Goal: Task Accomplishment & Management: Use online tool/utility

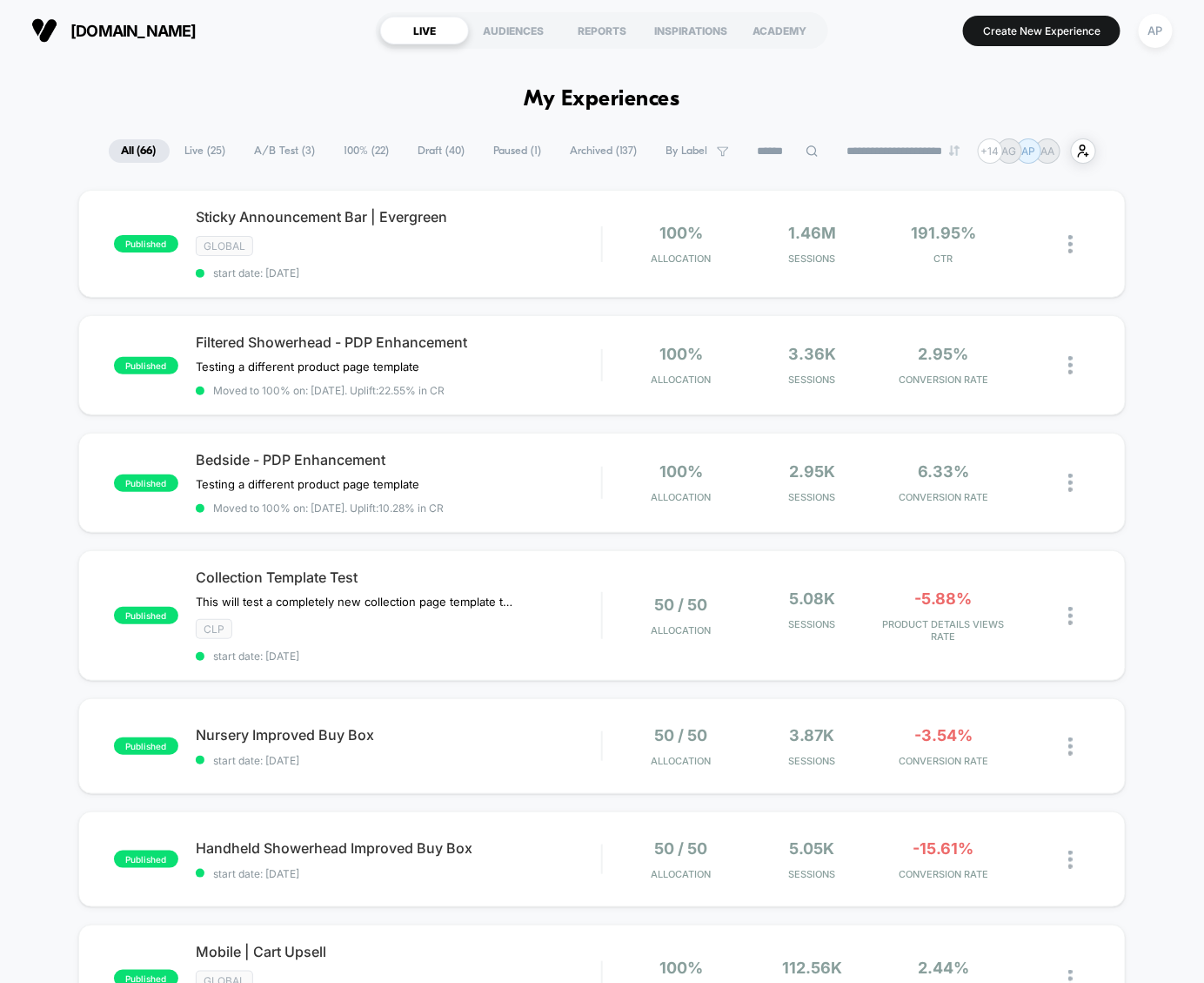
click at [357, 151] on span "100% ( 22 )" at bounding box center [367, 150] width 71 height 23
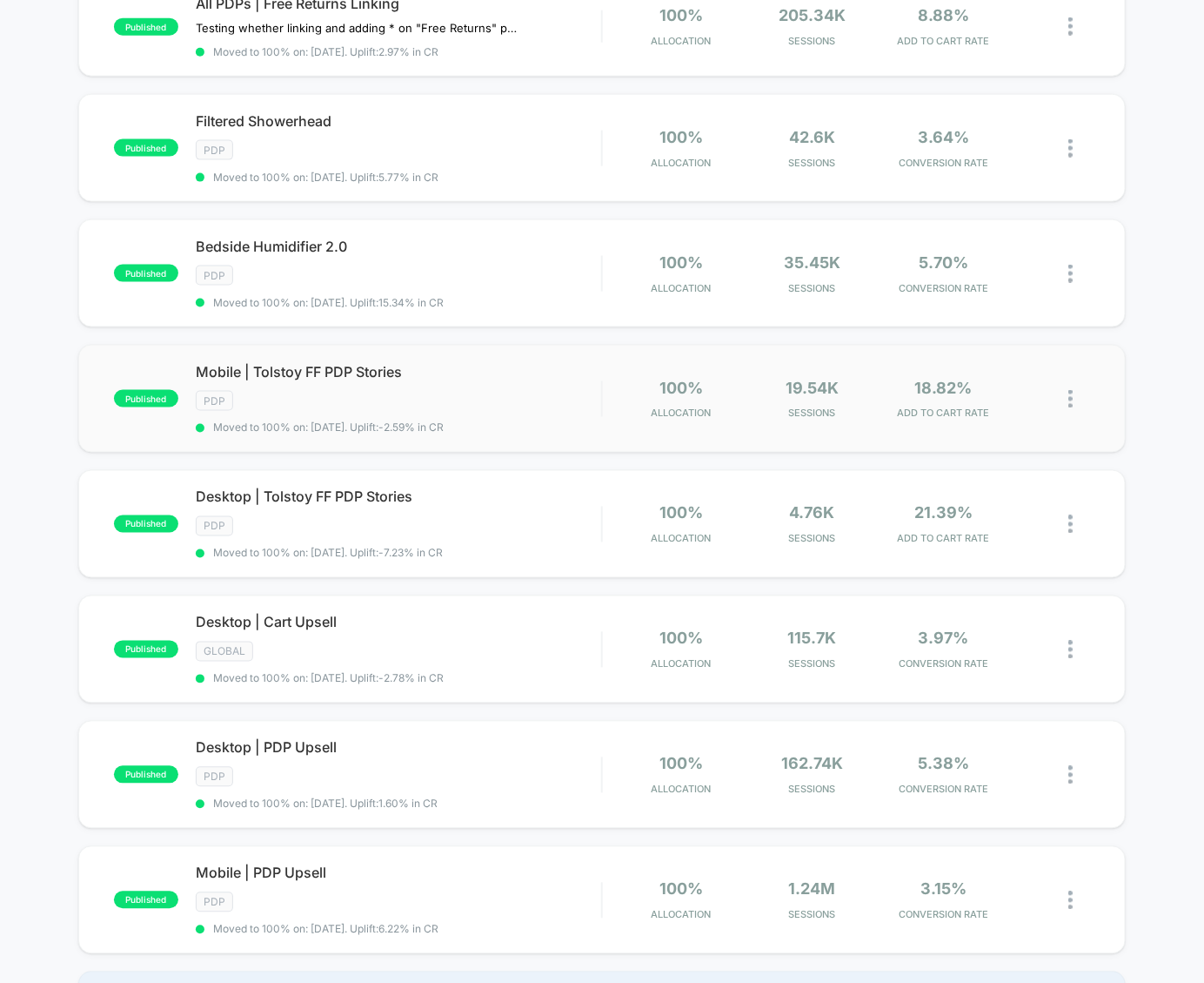
scroll to position [742, 0]
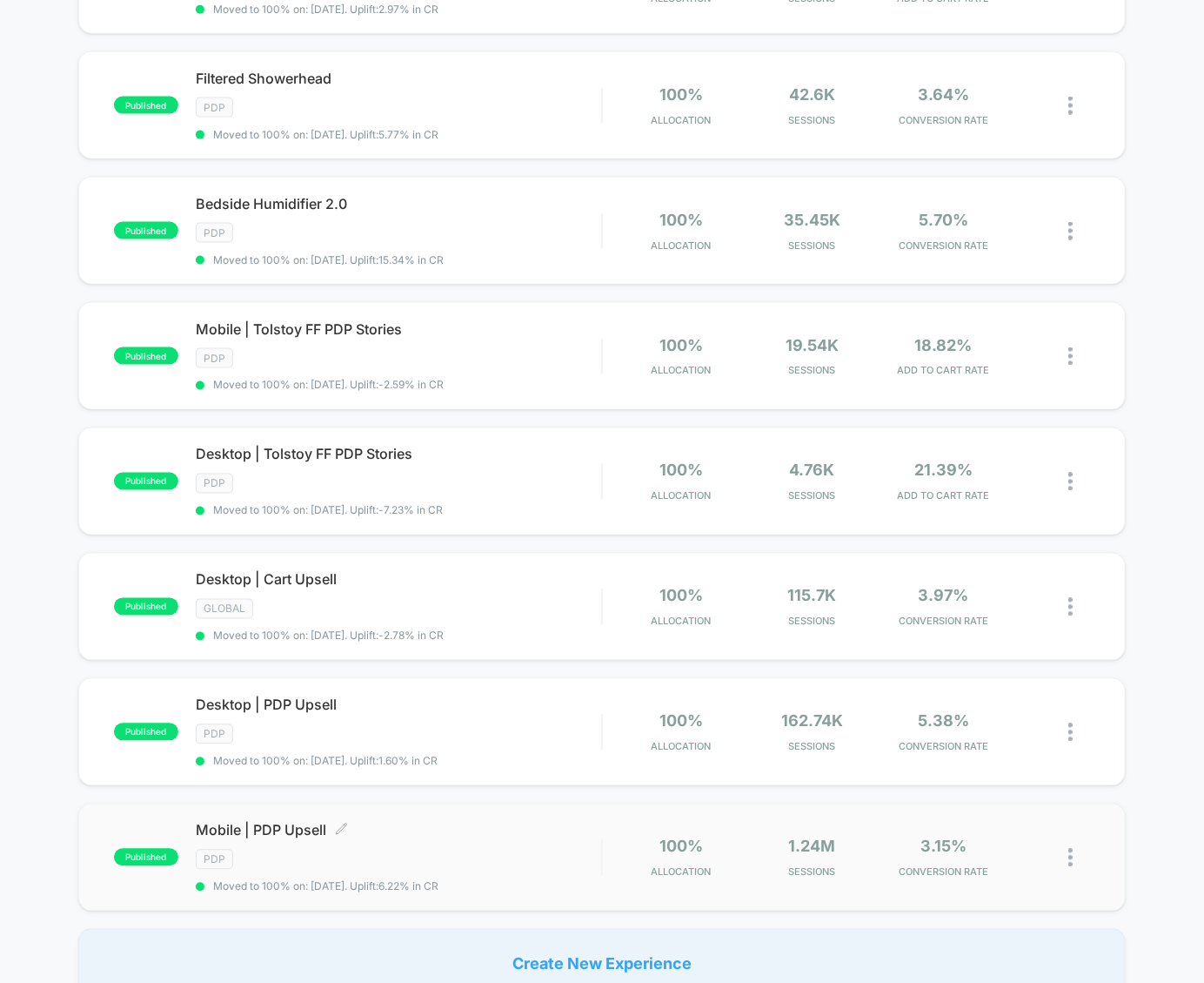
click at [535, 854] on div "Mobile | PDP Upsell Click to edit experience details Click to edit experience d…" at bounding box center [399, 857] width 405 height 71
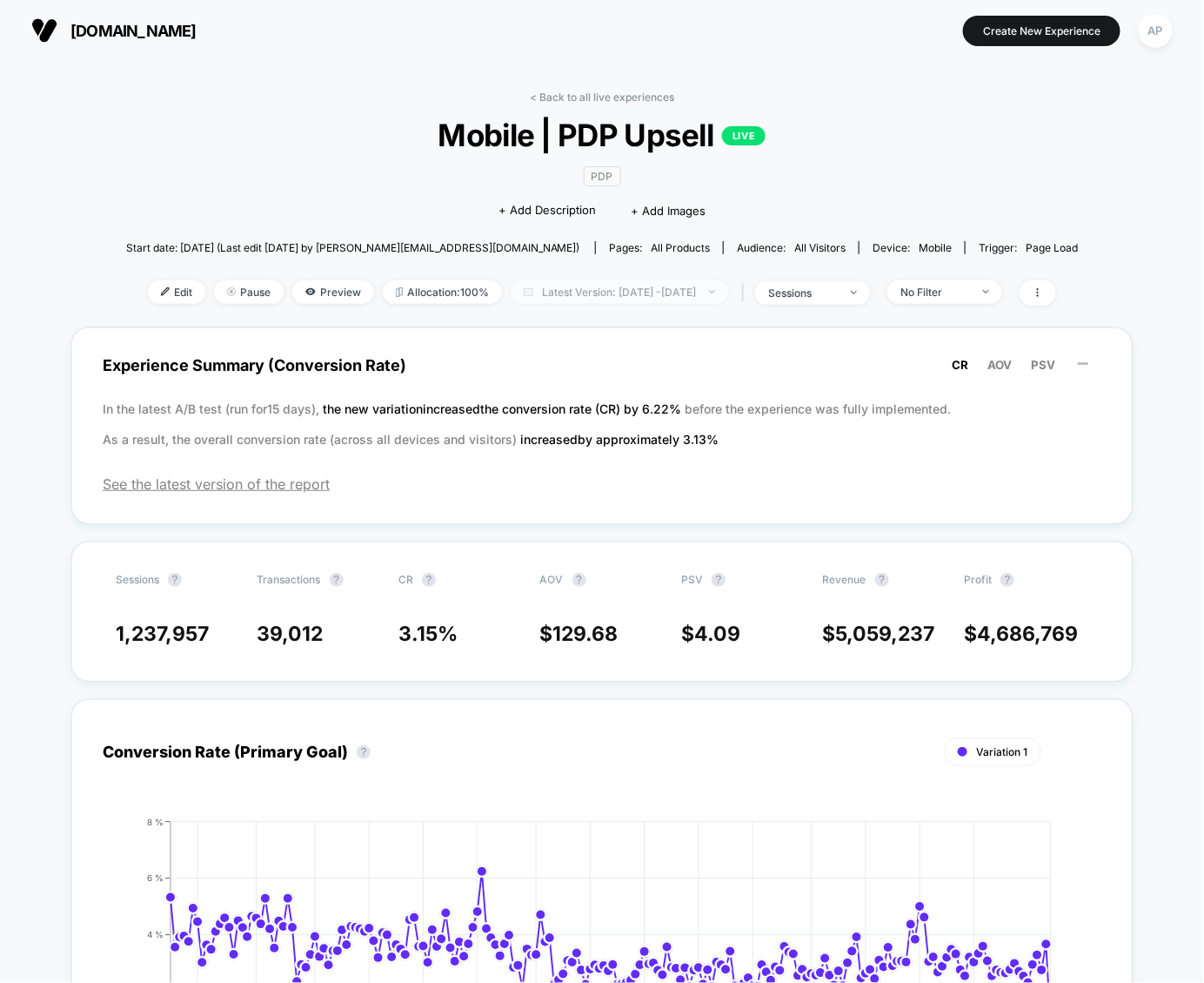
click at [637, 289] on span "Latest Version: [DATE] - [DATE]" at bounding box center [619, 292] width 218 height 23
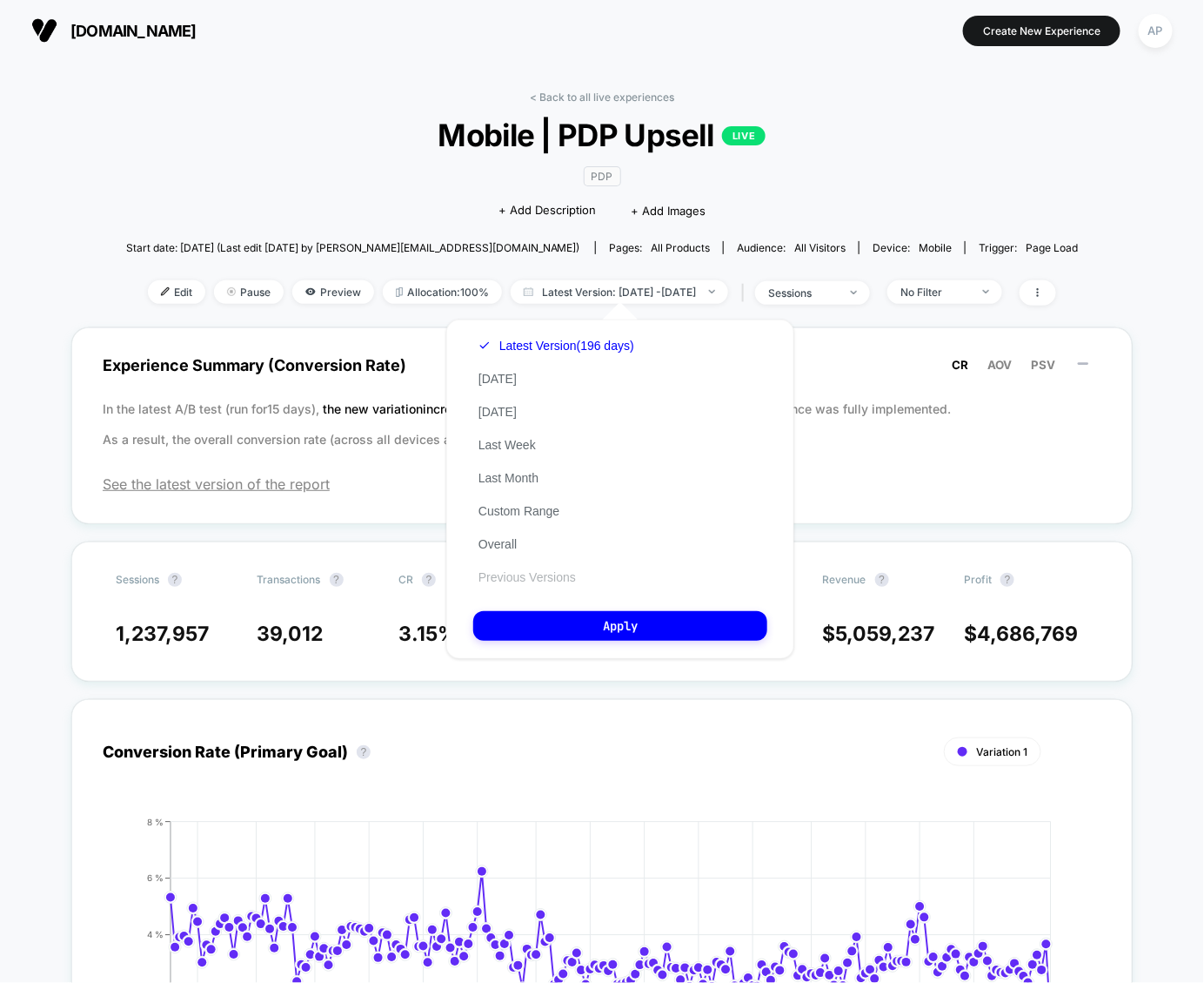
click at [552, 576] on button "Previous Versions" at bounding box center [526, 576] width 108 height 16
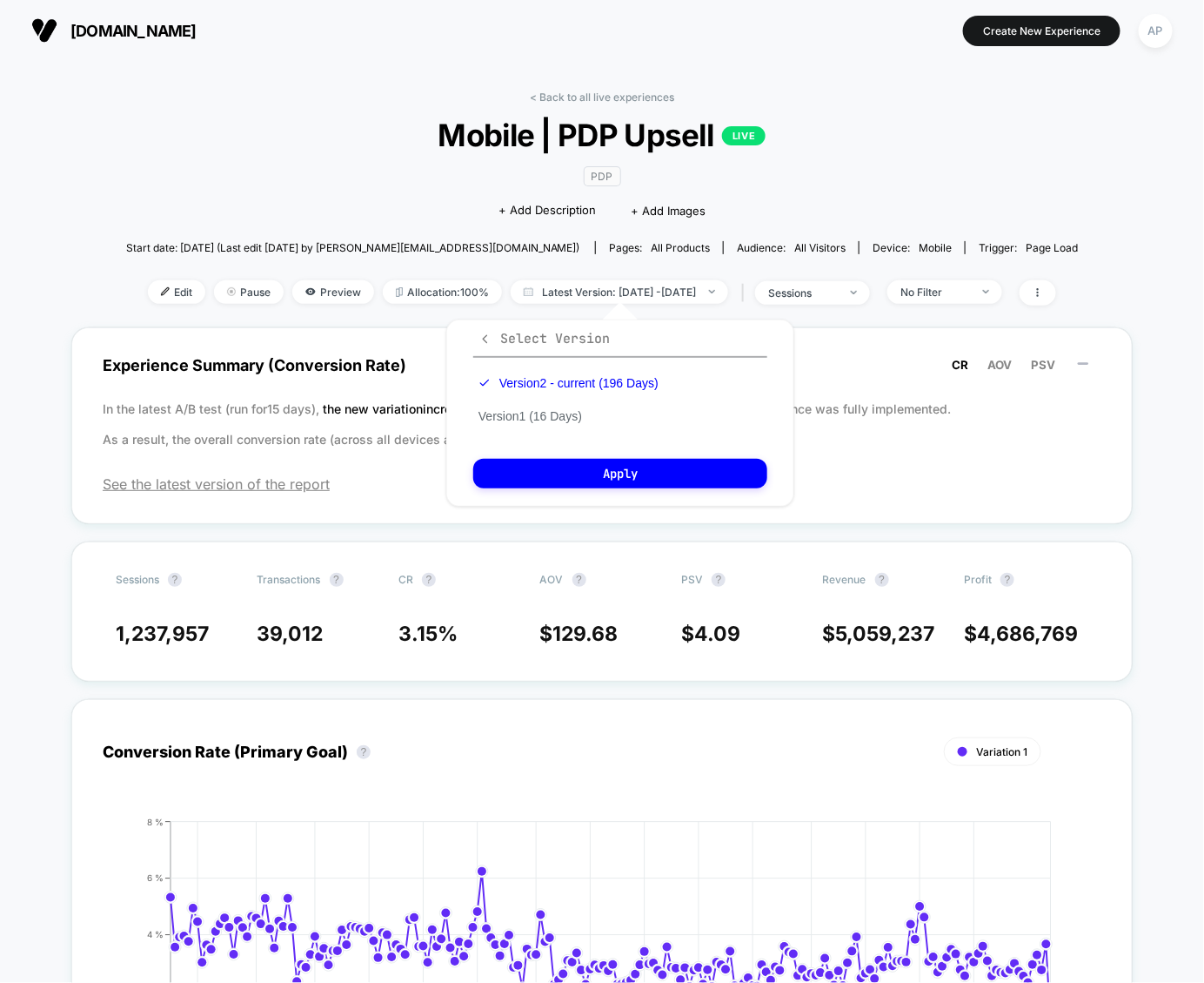
click at [490, 340] on icon "button" at bounding box center [485, 339] width 13 height 13
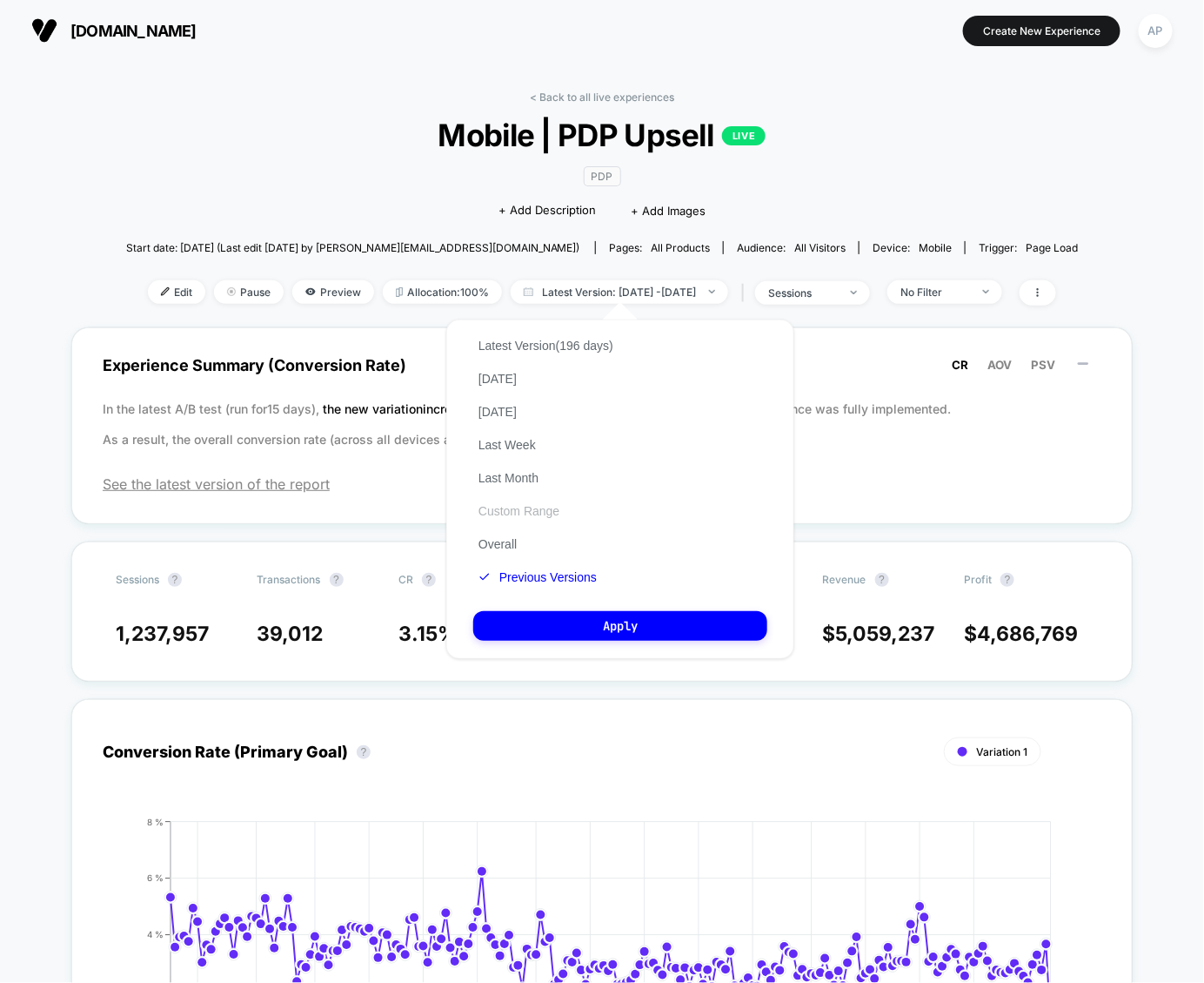
click at [521, 514] on button "Custom Range" at bounding box center [518, 511] width 91 height 16
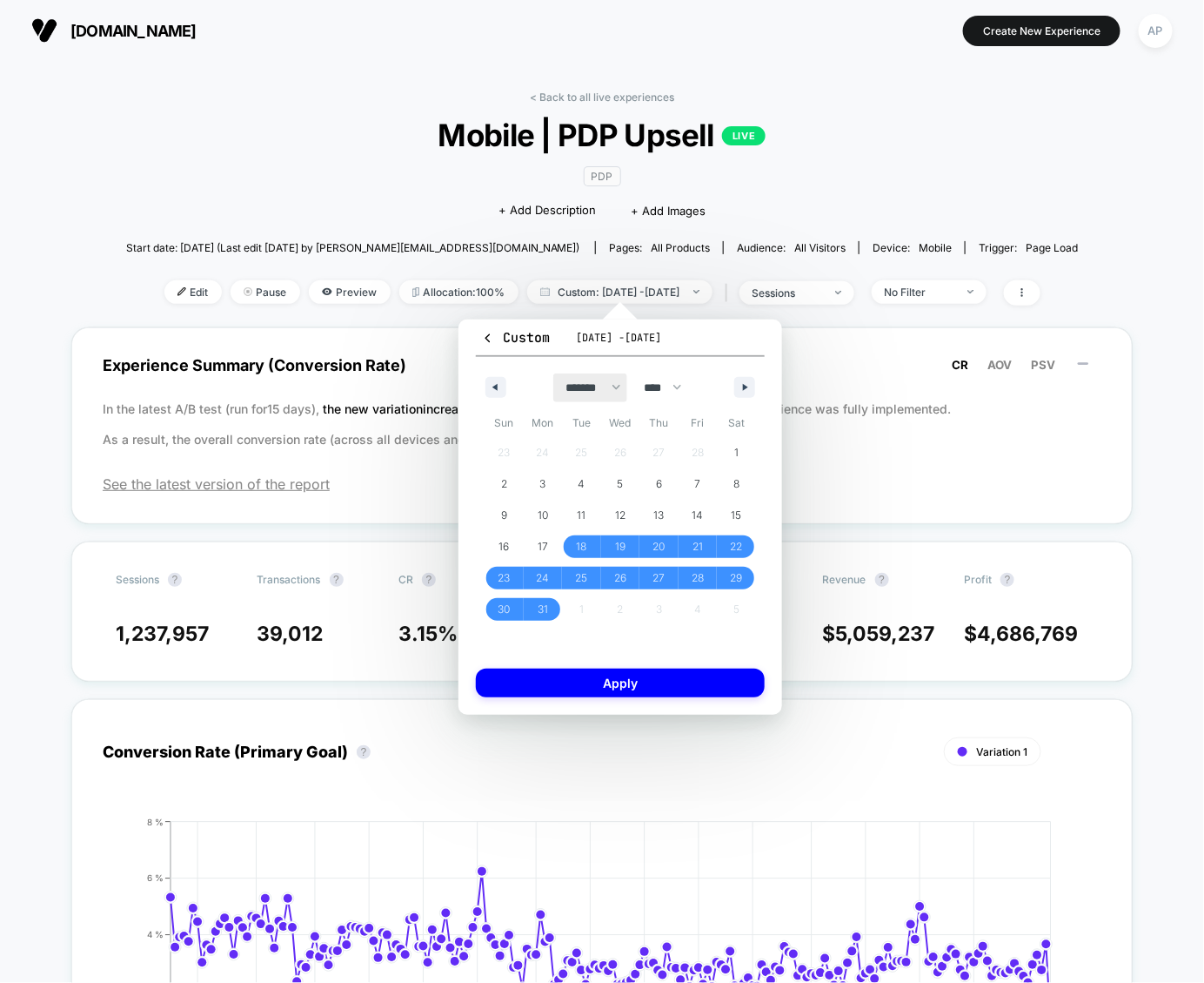
click at [604, 386] on select "******* ******** ***** ***** *** **** **** ****** ********* ******* ******** **…" at bounding box center [590, 388] width 74 height 29
select select "*"
click at [554, 374] on select "******* ******** ***** ***** *** **** **** ****** ********* ******* ******** **…" at bounding box center [590, 388] width 74 height 29
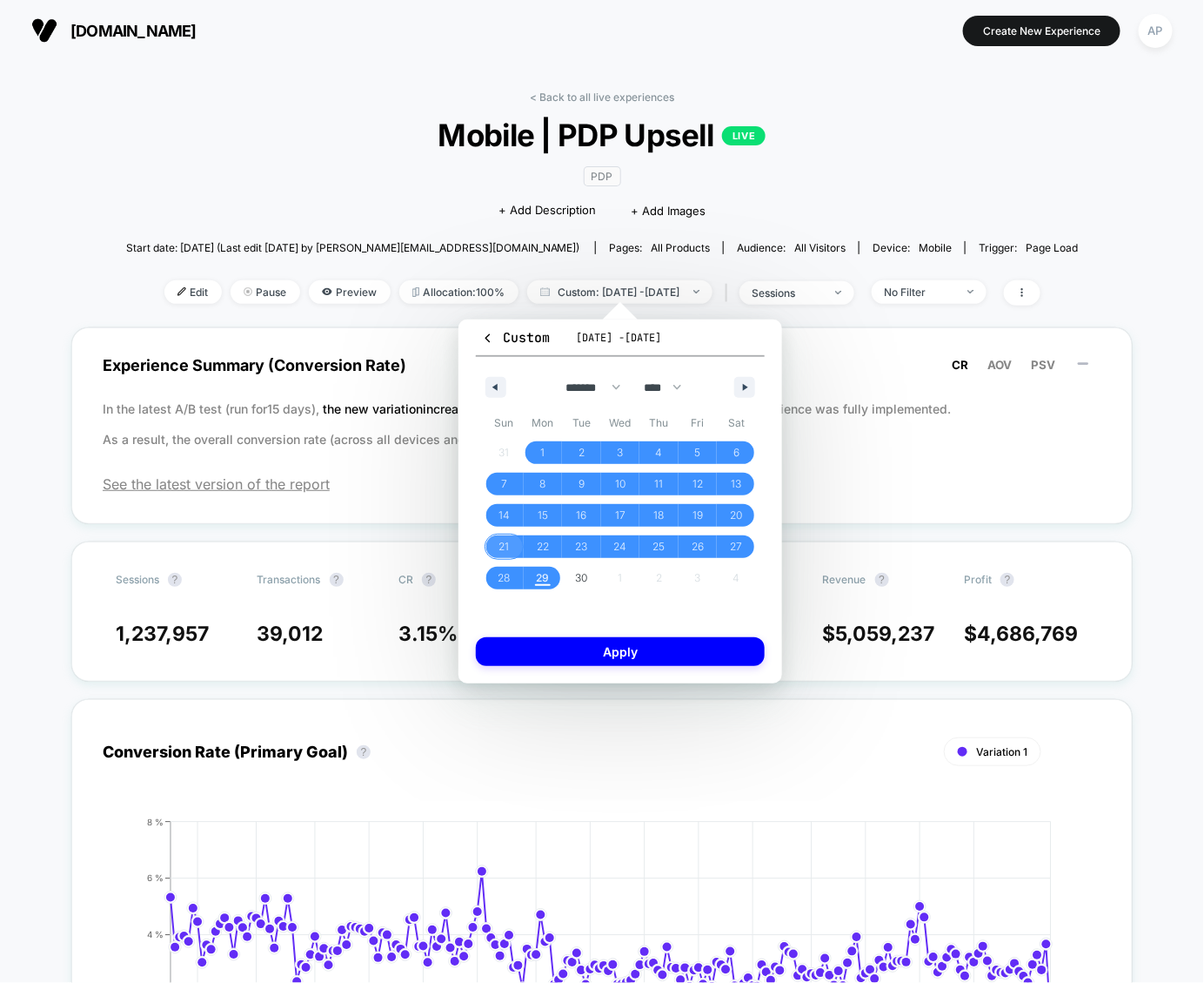
click at [517, 545] on span "21" at bounding box center [504, 546] width 39 height 23
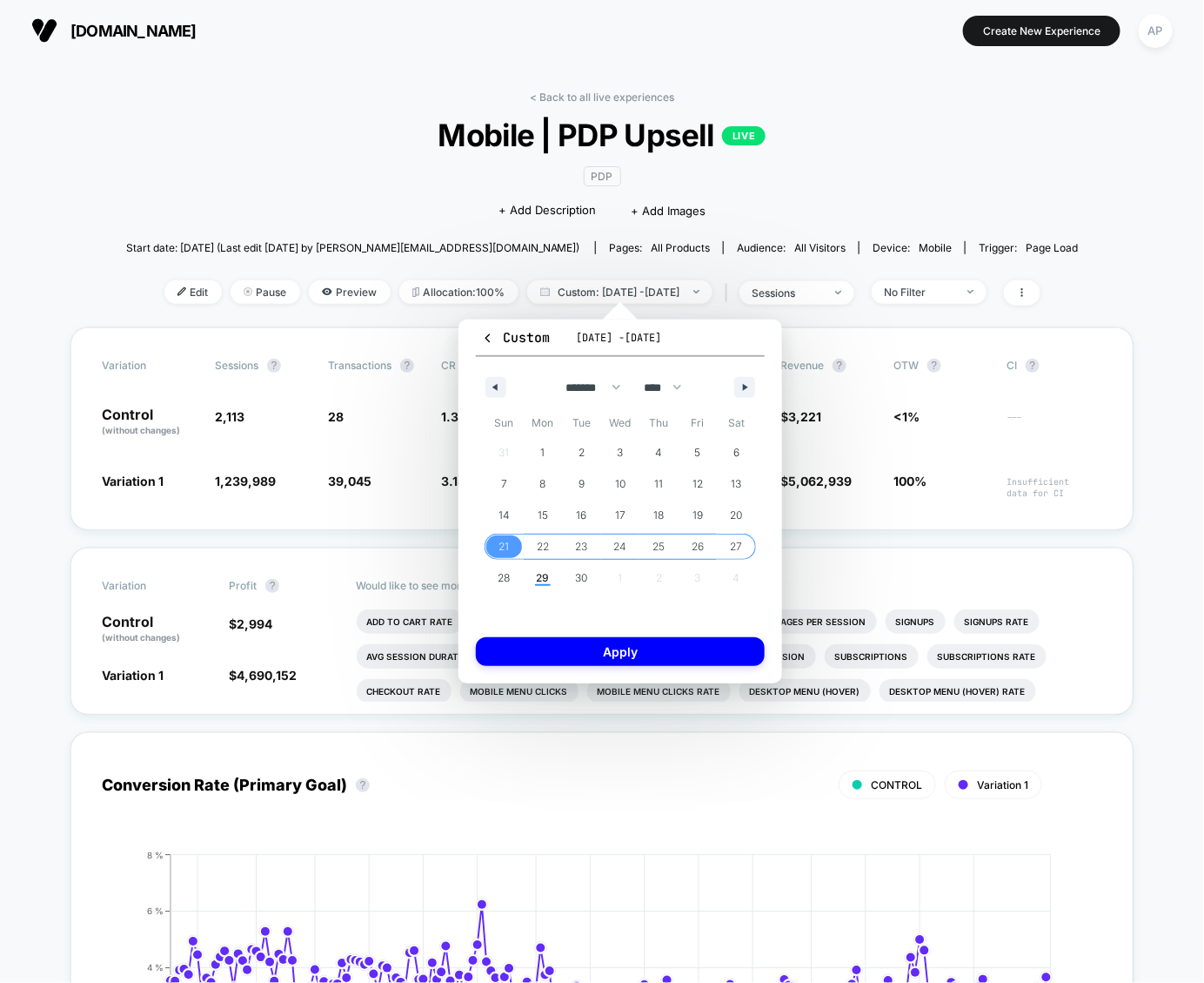
click at [739, 545] on span "27" at bounding box center [737, 546] width 12 height 31
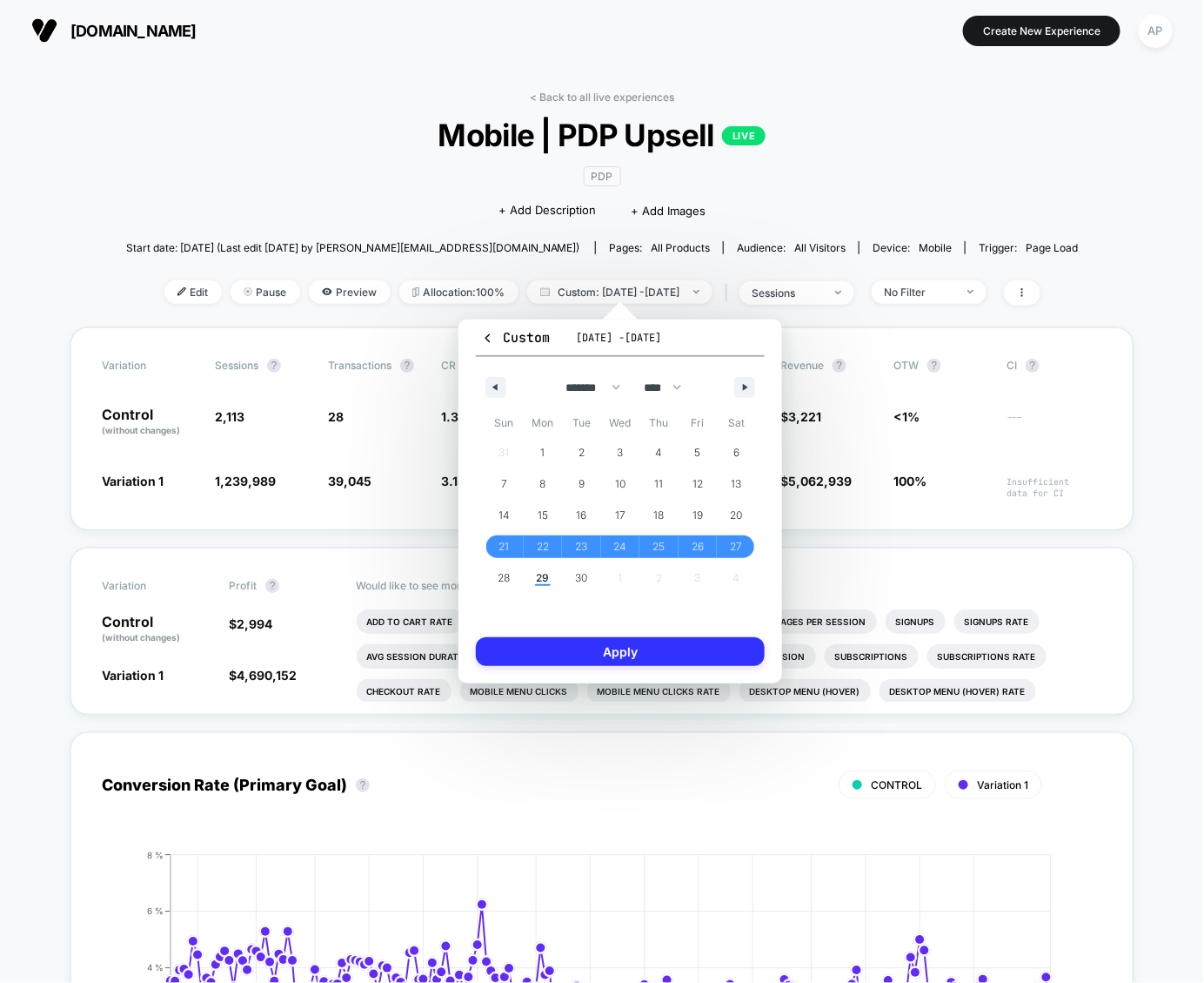
click at [691, 654] on button "Apply" at bounding box center [620, 652] width 289 height 29
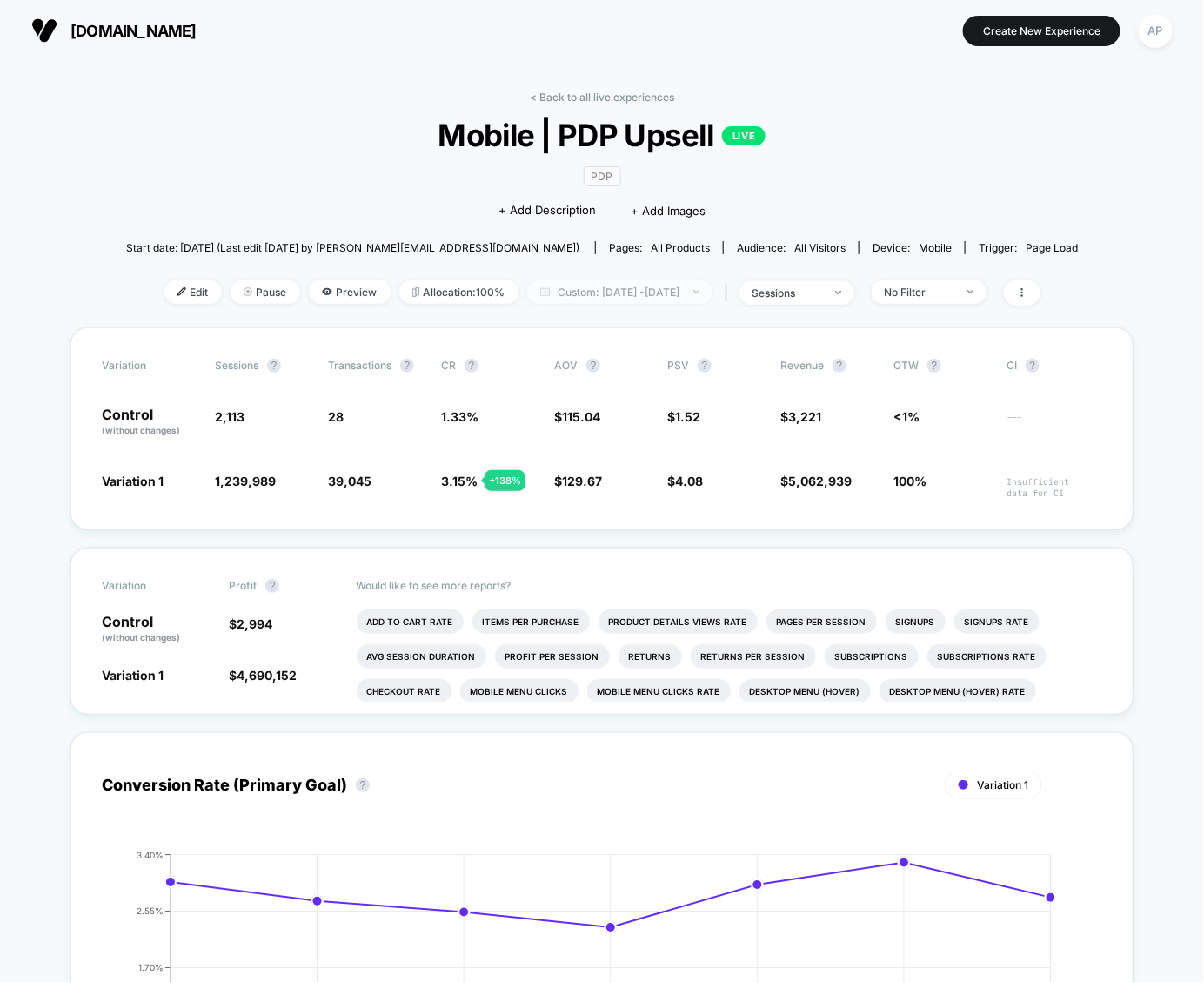
click at [663, 289] on span "Custom: [DATE] - [DATE]" at bounding box center [620, 292] width 186 height 23
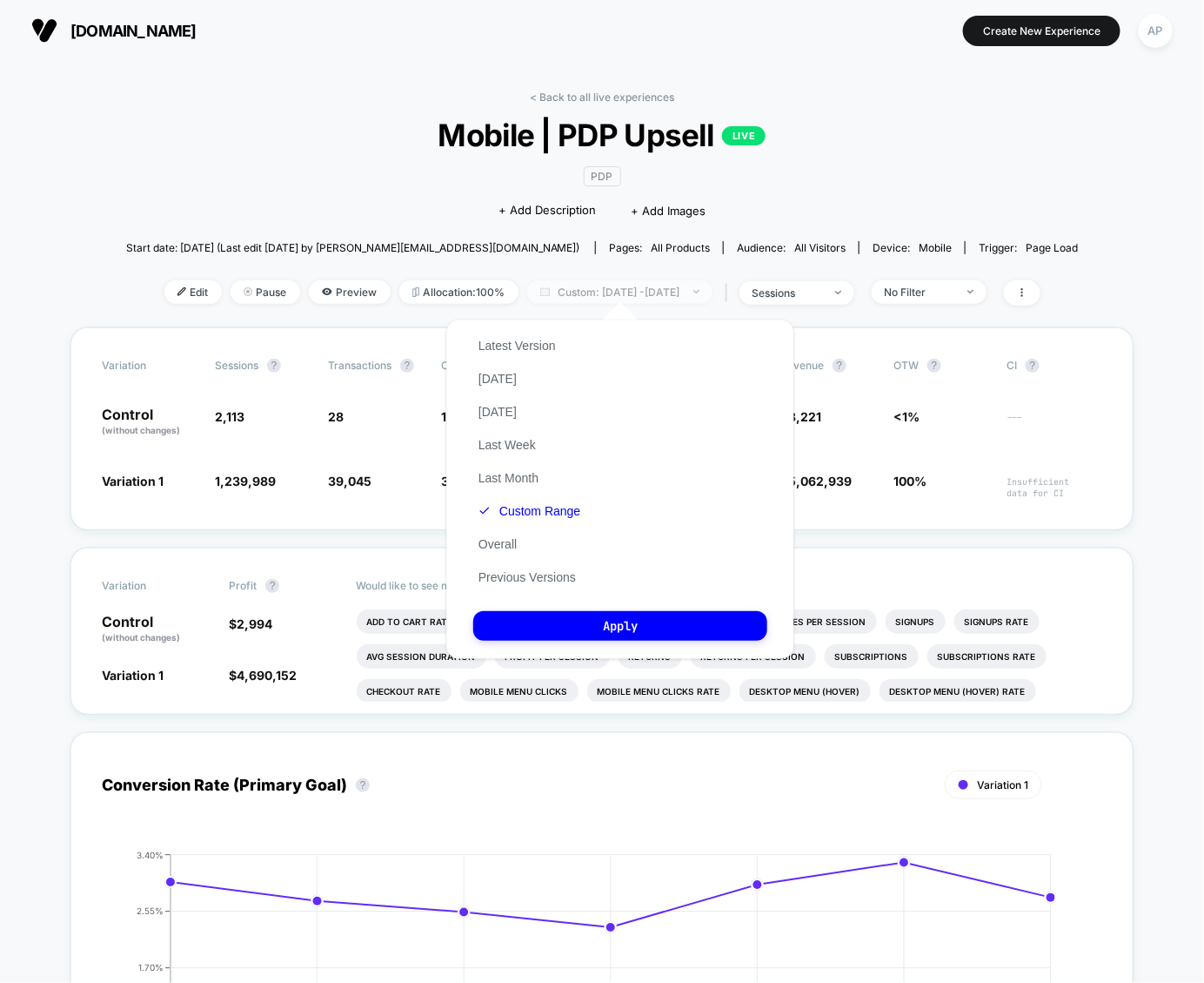
click at [663, 289] on span "Custom: [DATE] - [DATE]" at bounding box center [620, 292] width 186 height 23
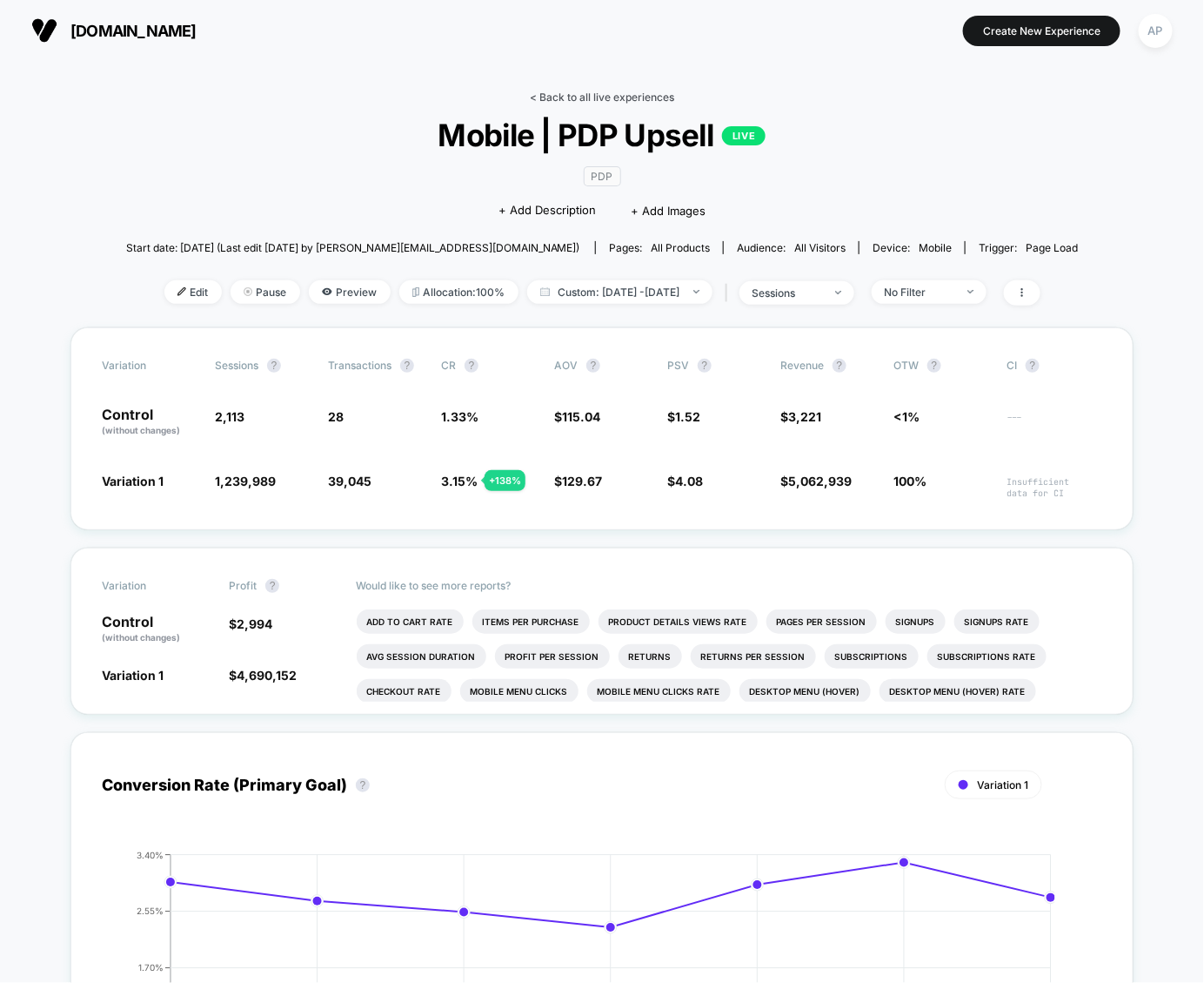
click at [643, 91] on link "< Back to all live experiences" at bounding box center [602, 97] width 145 height 13
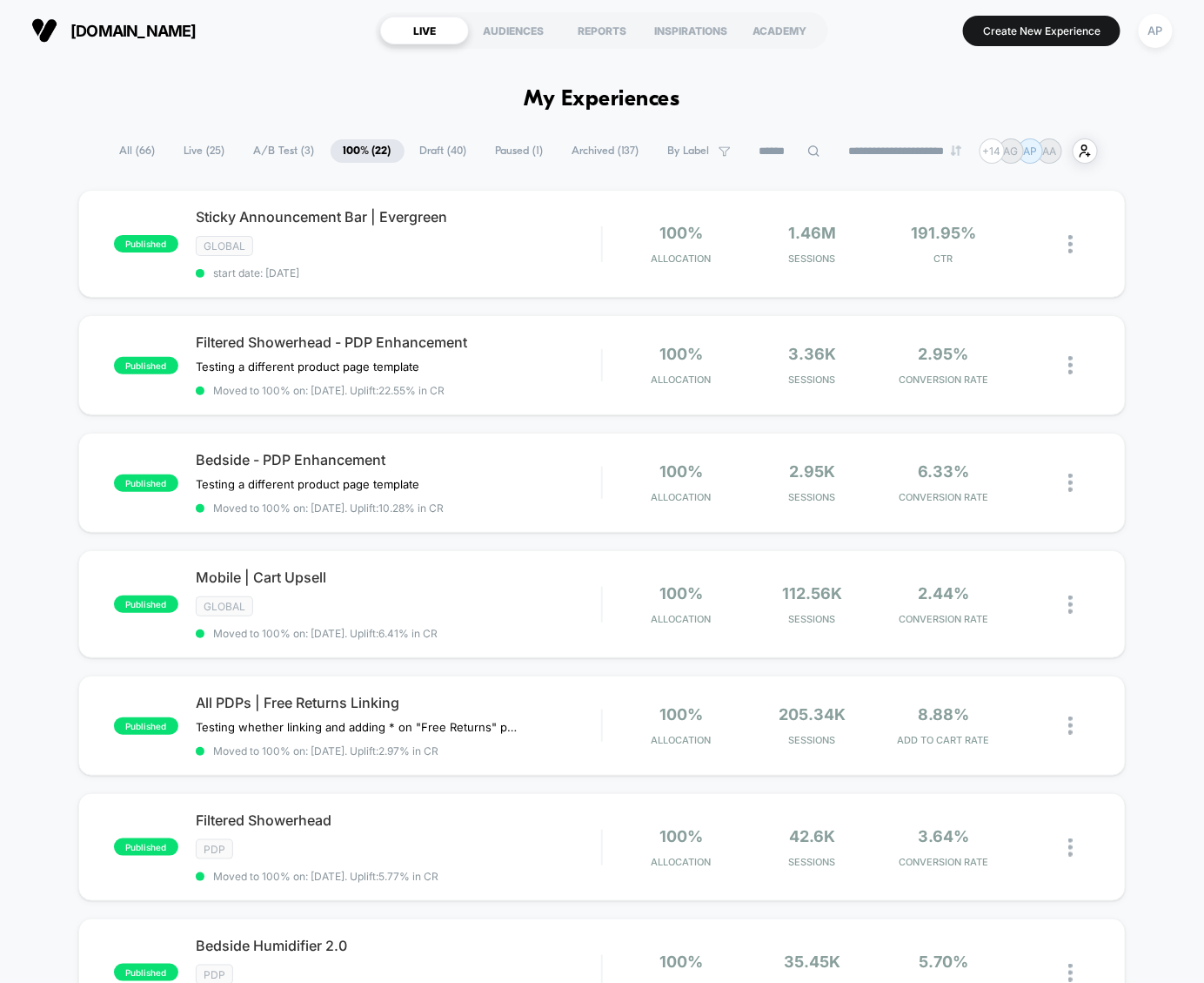
click at [266, 151] on span "A/B Test ( 3 )" at bounding box center [284, 150] width 87 height 23
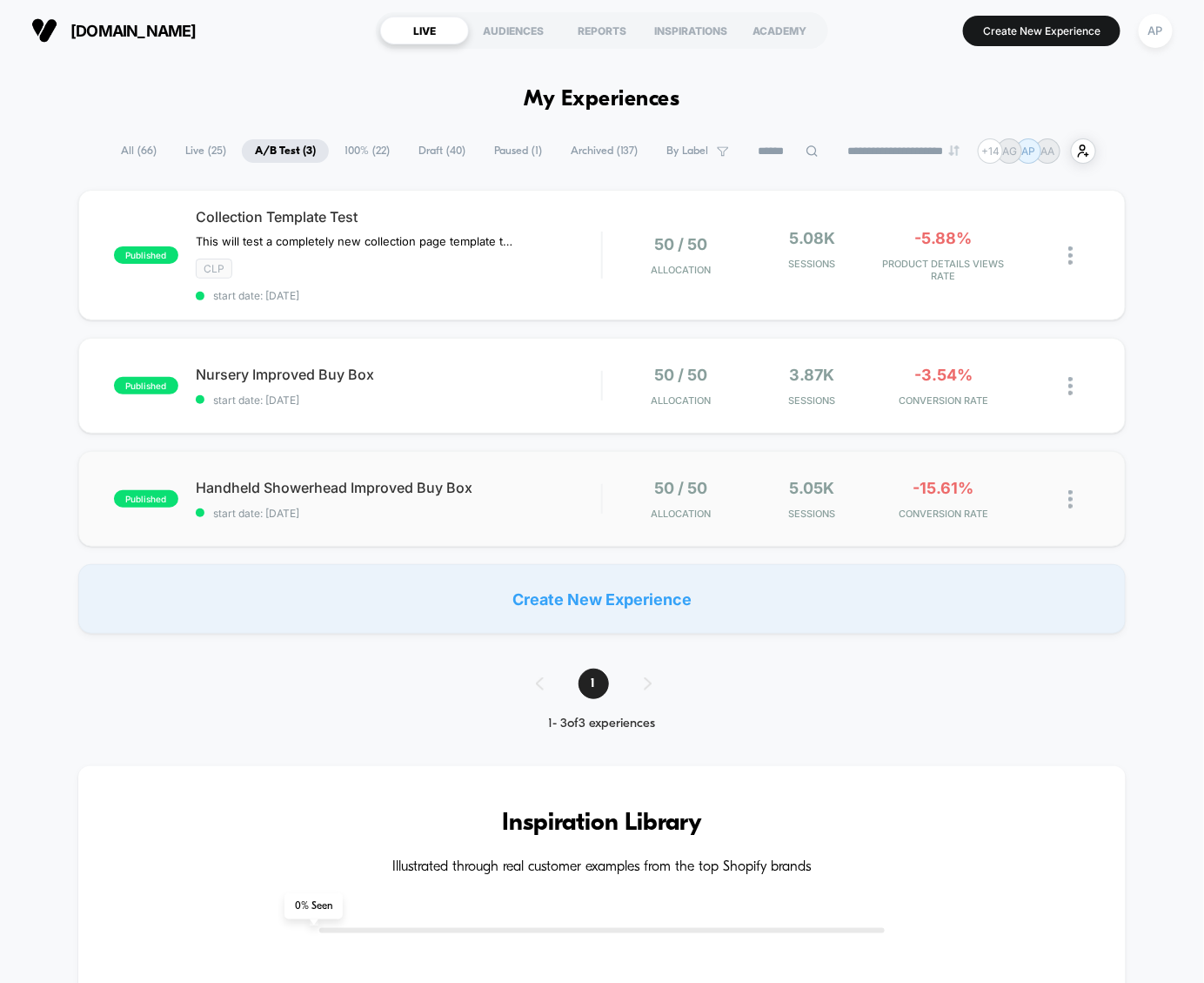
click at [394, 535] on div "published Handheld Showerhead Improved Buy Box start date: [DATE] 50 / 50 Alloc…" at bounding box center [602, 499] width 1047 height 96
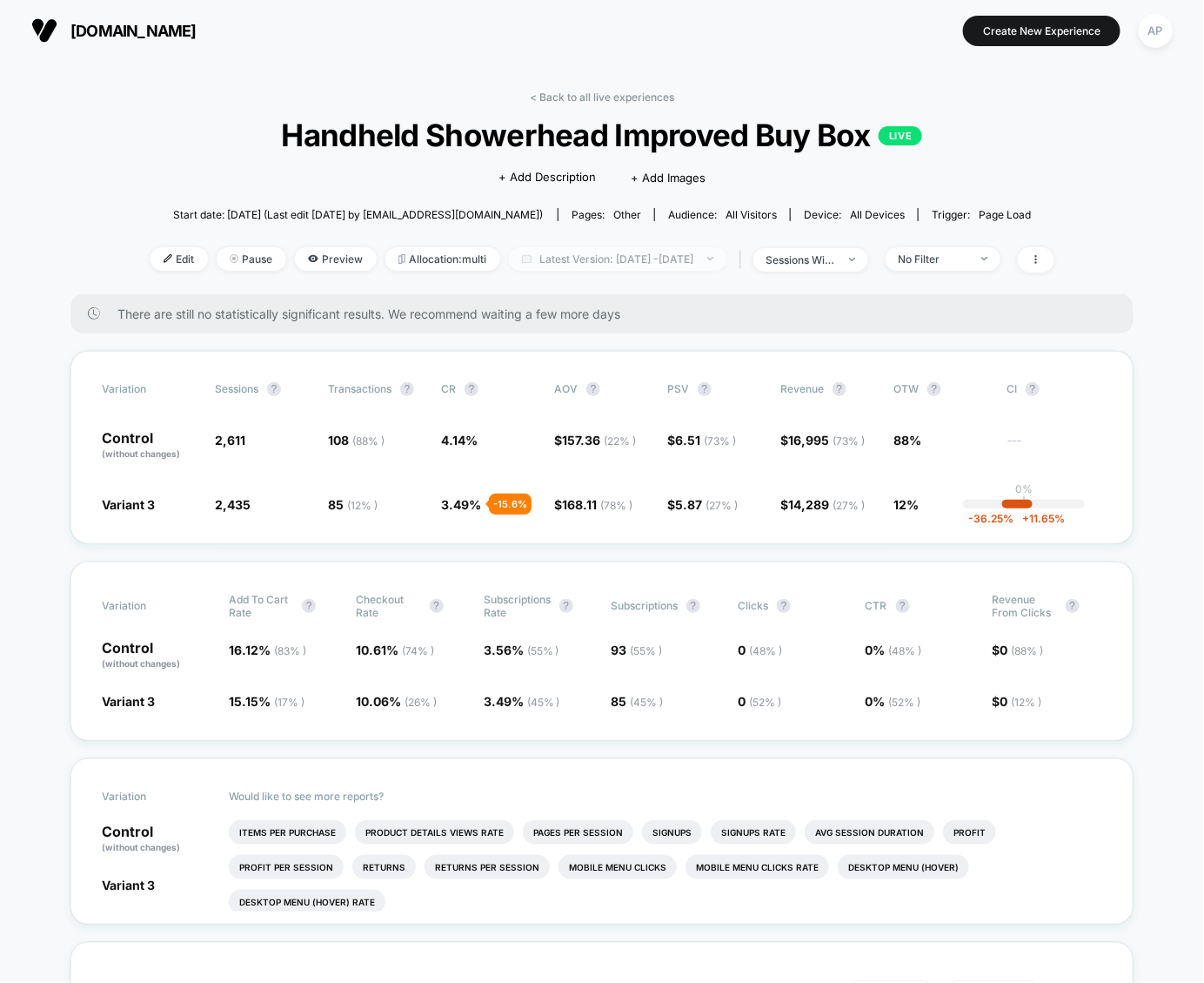
click at [518, 261] on span "Latest Version: [DATE] - [DATE]" at bounding box center [617, 258] width 218 height 23
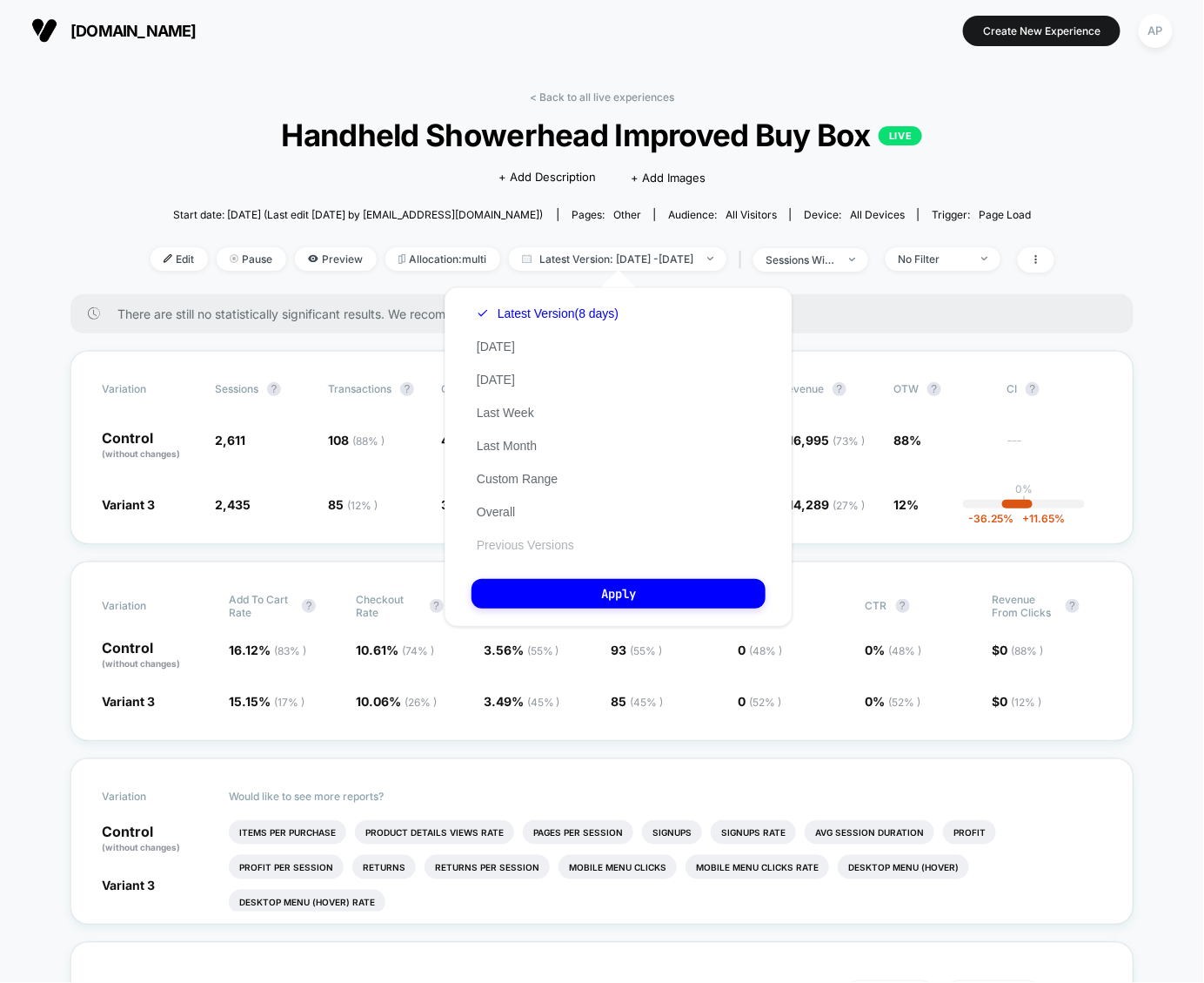
click at [533, 545] on button "Previous Versions" at bounding box center [526, 545] width 108 height 16
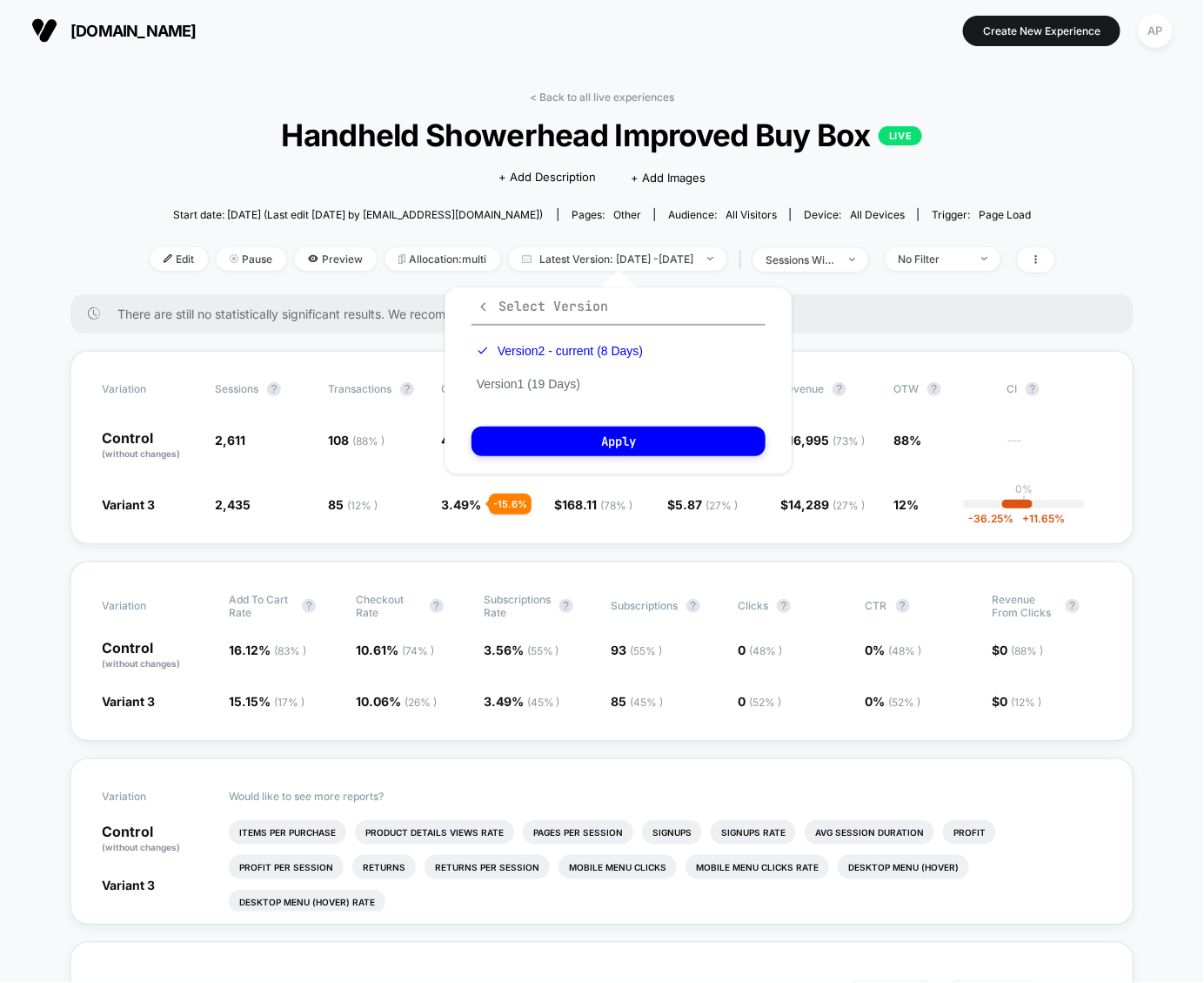
click at [487, 311] on icon "button" at bounding box center [483, 307] width 13 height 13
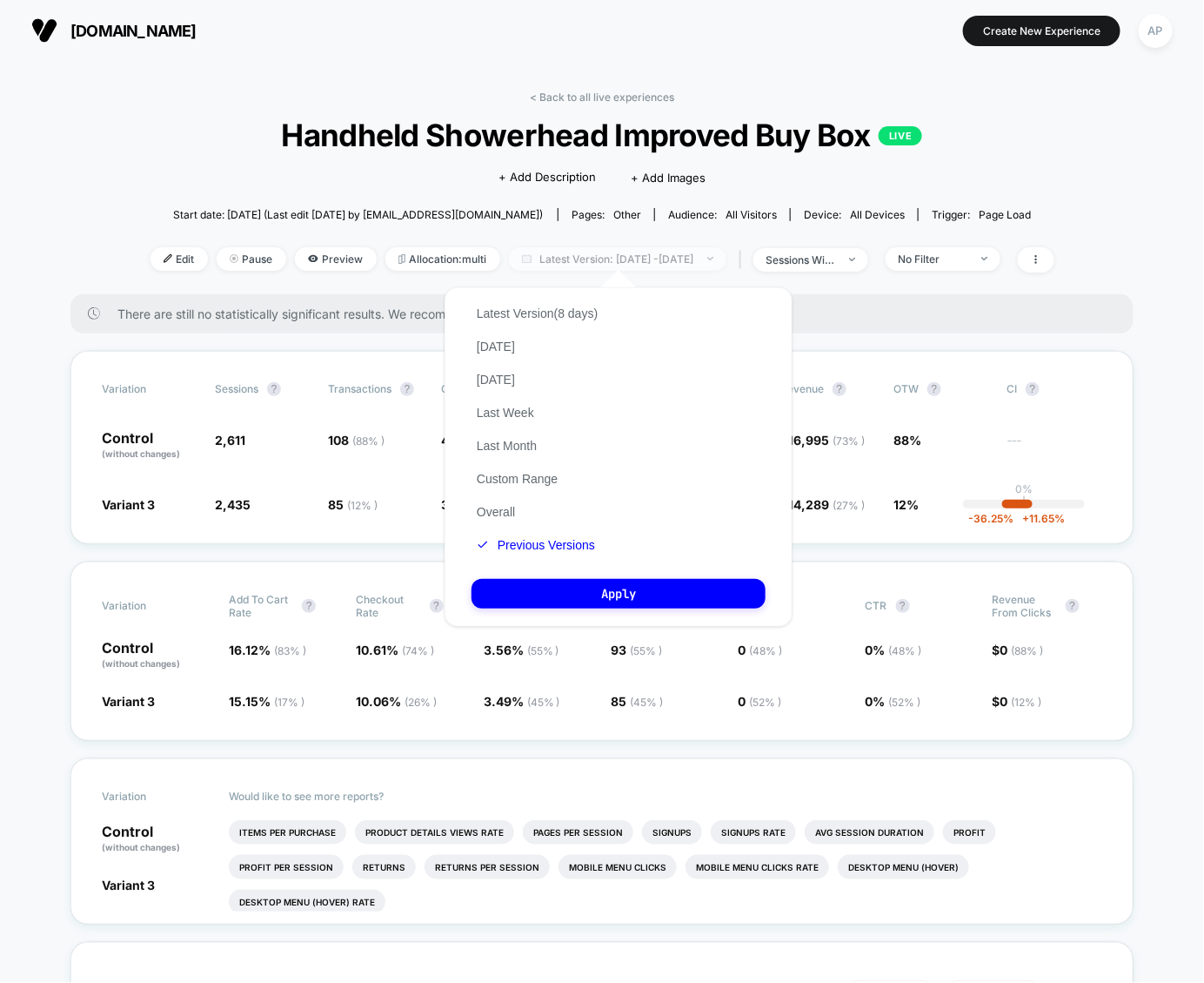
click at [535, 269] on span "Latest Version: [DATE] - [DATE]" at bounding box center [617, 258] width 218 height 23
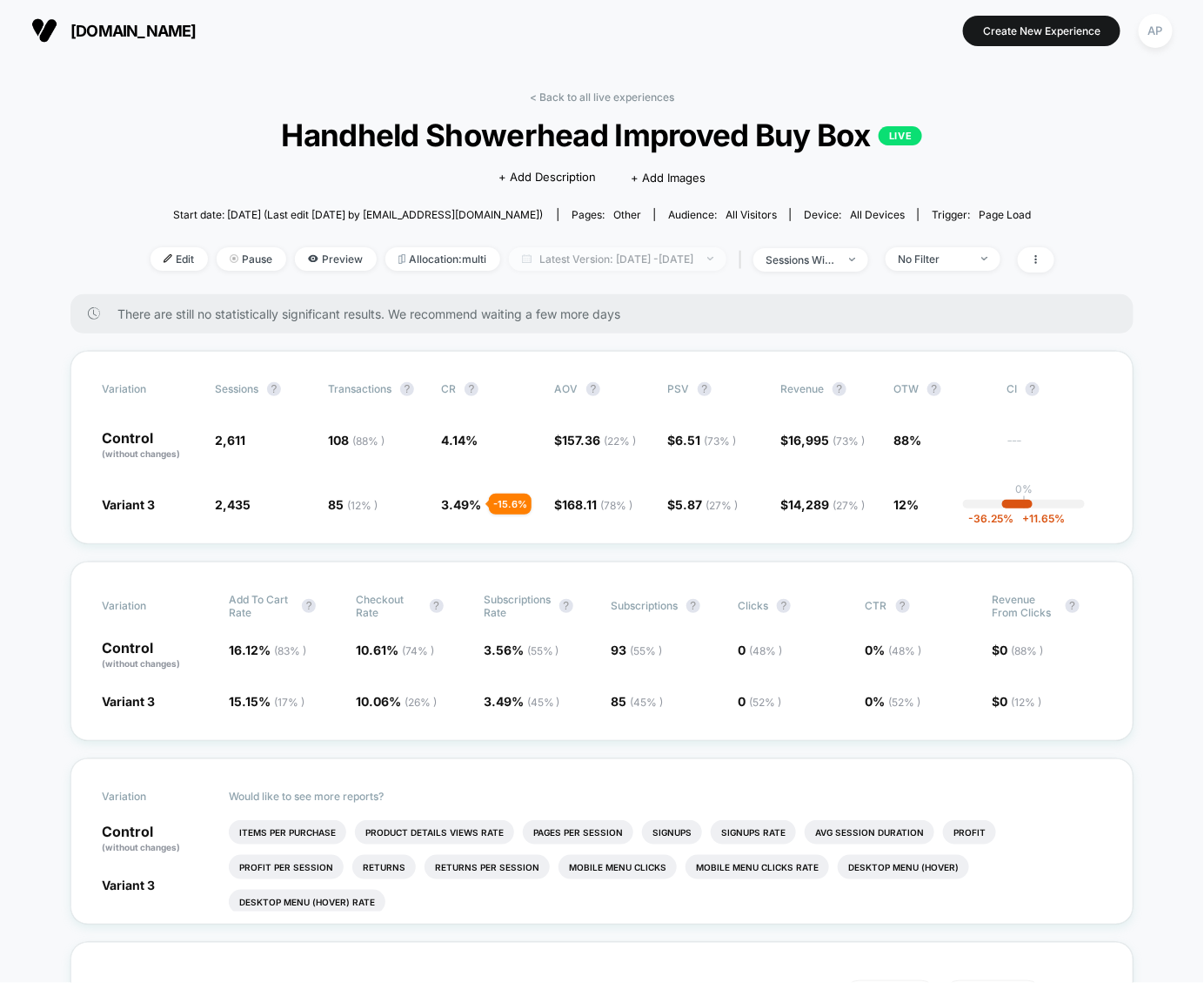
click at [533, 257] on span "Latest Version: [DATE] - [DATE]" at bounding box center [617, 258] width 218 height 23
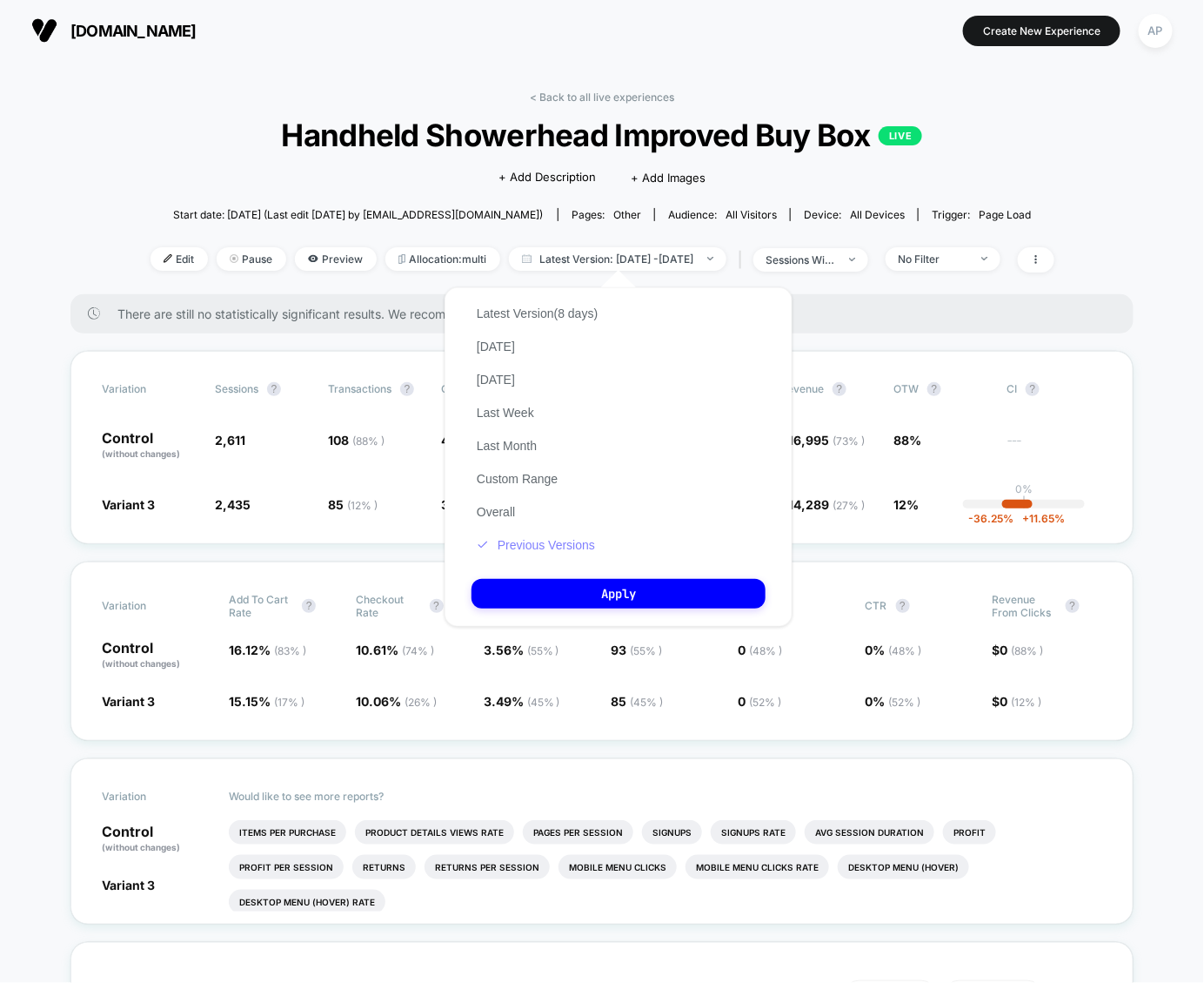
click at [529, 541] on button "Previous Versions" at bounding box center [536, 545] width 129 height 16
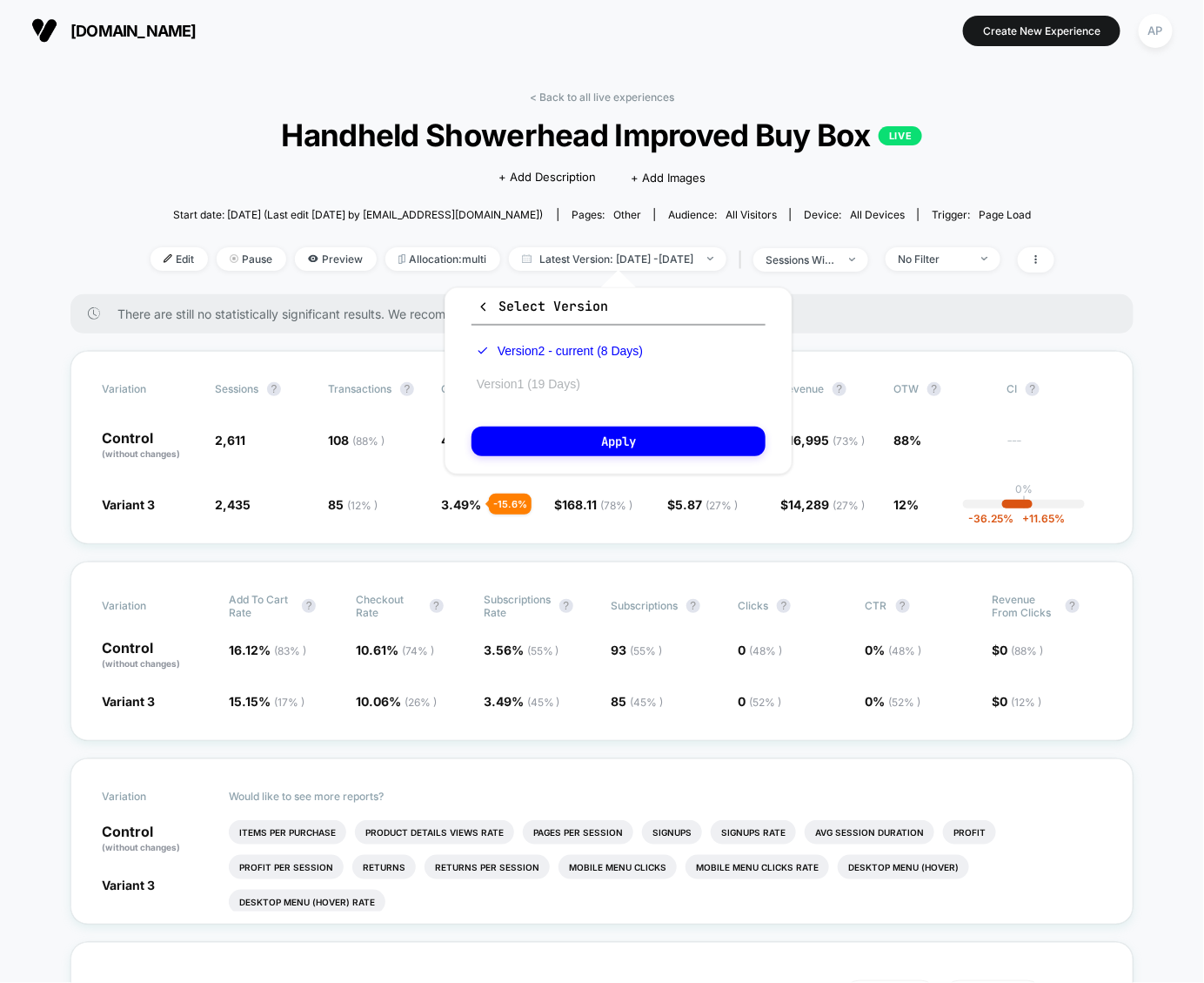
click at [532, 389] on button "Version 1 (19 Days)" at bounding box center [528, 384] width 114 height 16
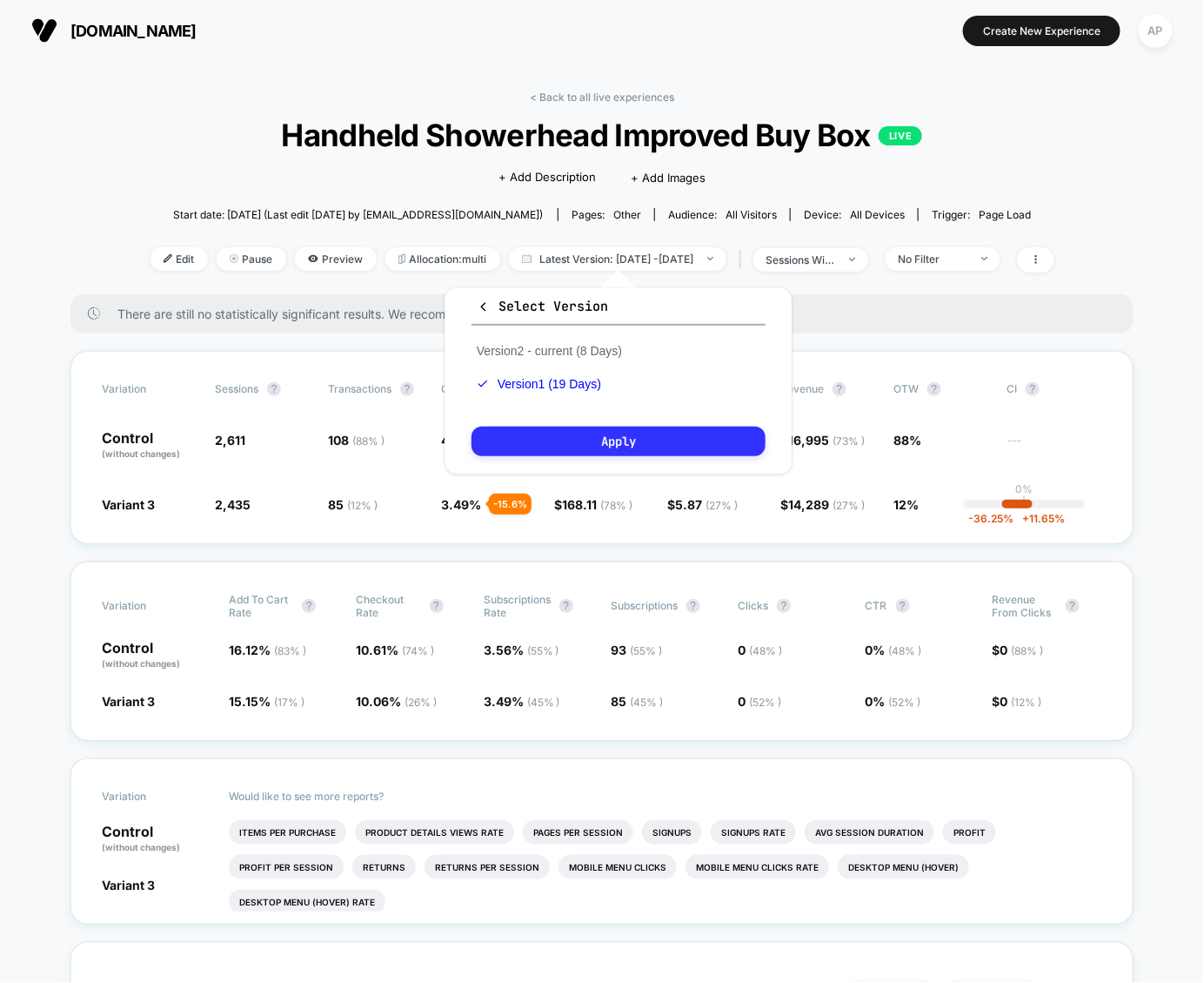
click at [564, 449] on button "Apply" at bounding box center [618, 441] width 294 height 30
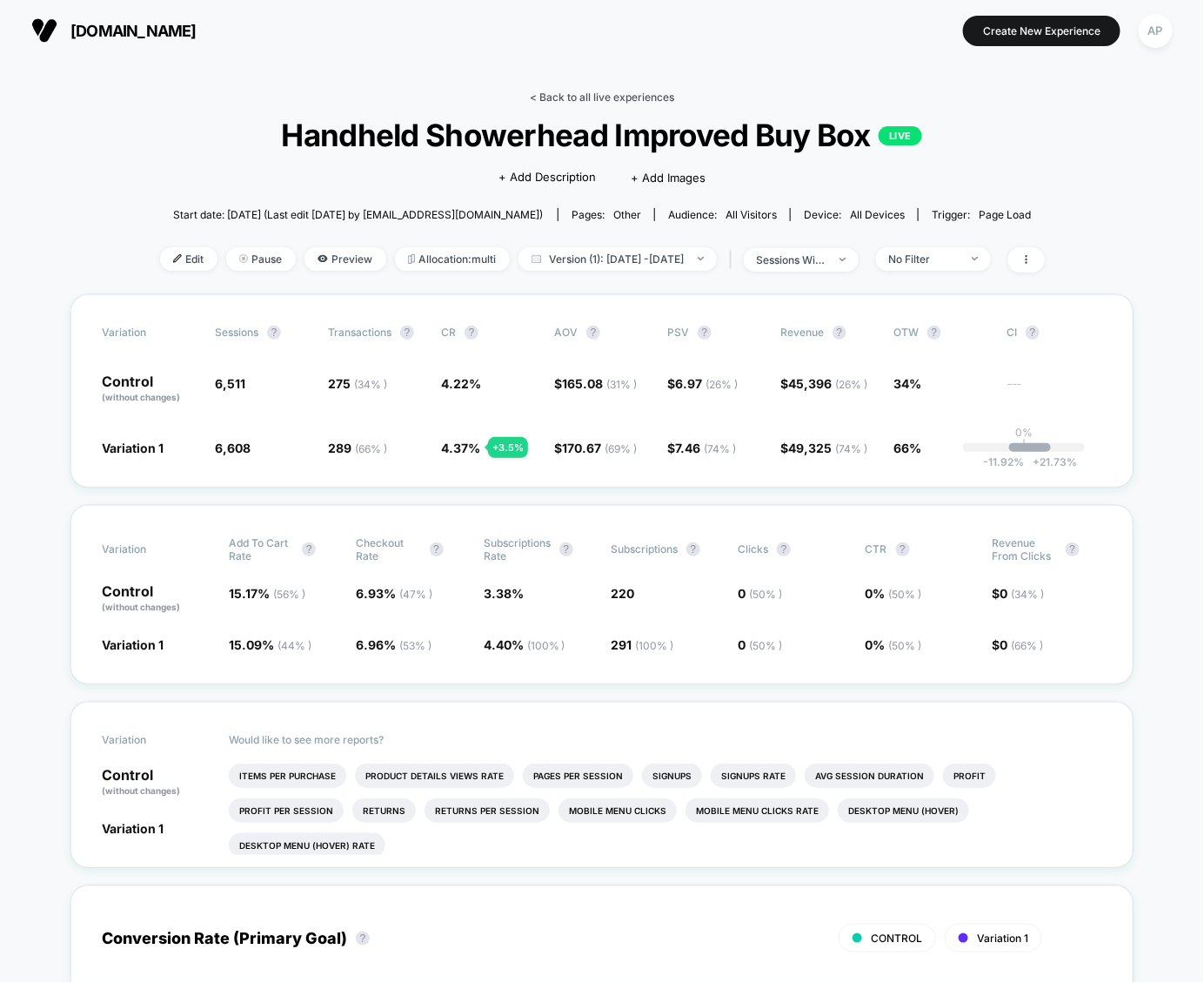
click at [608, 100] on link "< Back to all live experiences" at bounding box center [602, 97] width 145 height 13
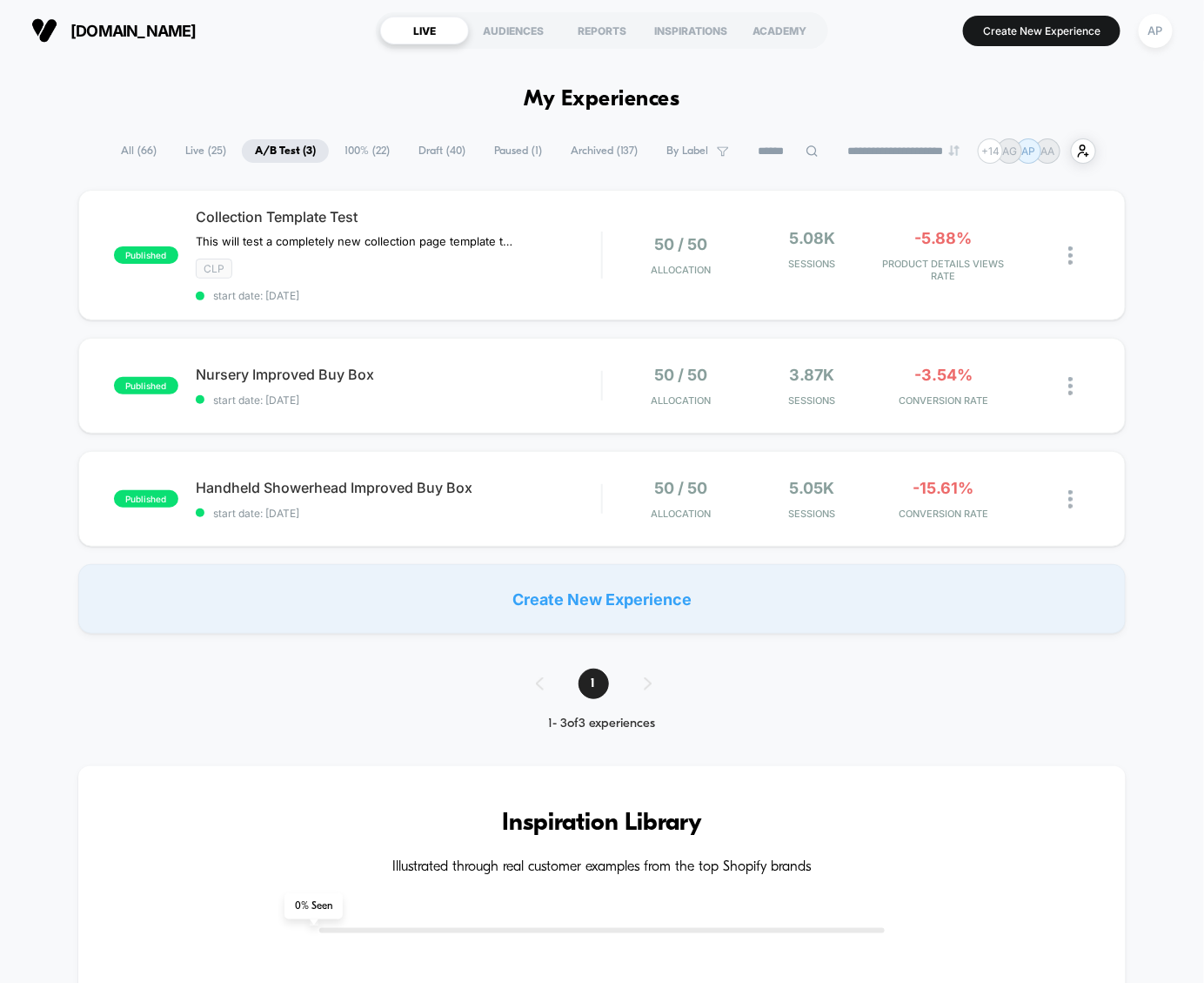
click at [354, 149] on span "100% ( 22 )" at bounding box center [367, 150] width 71 height 23
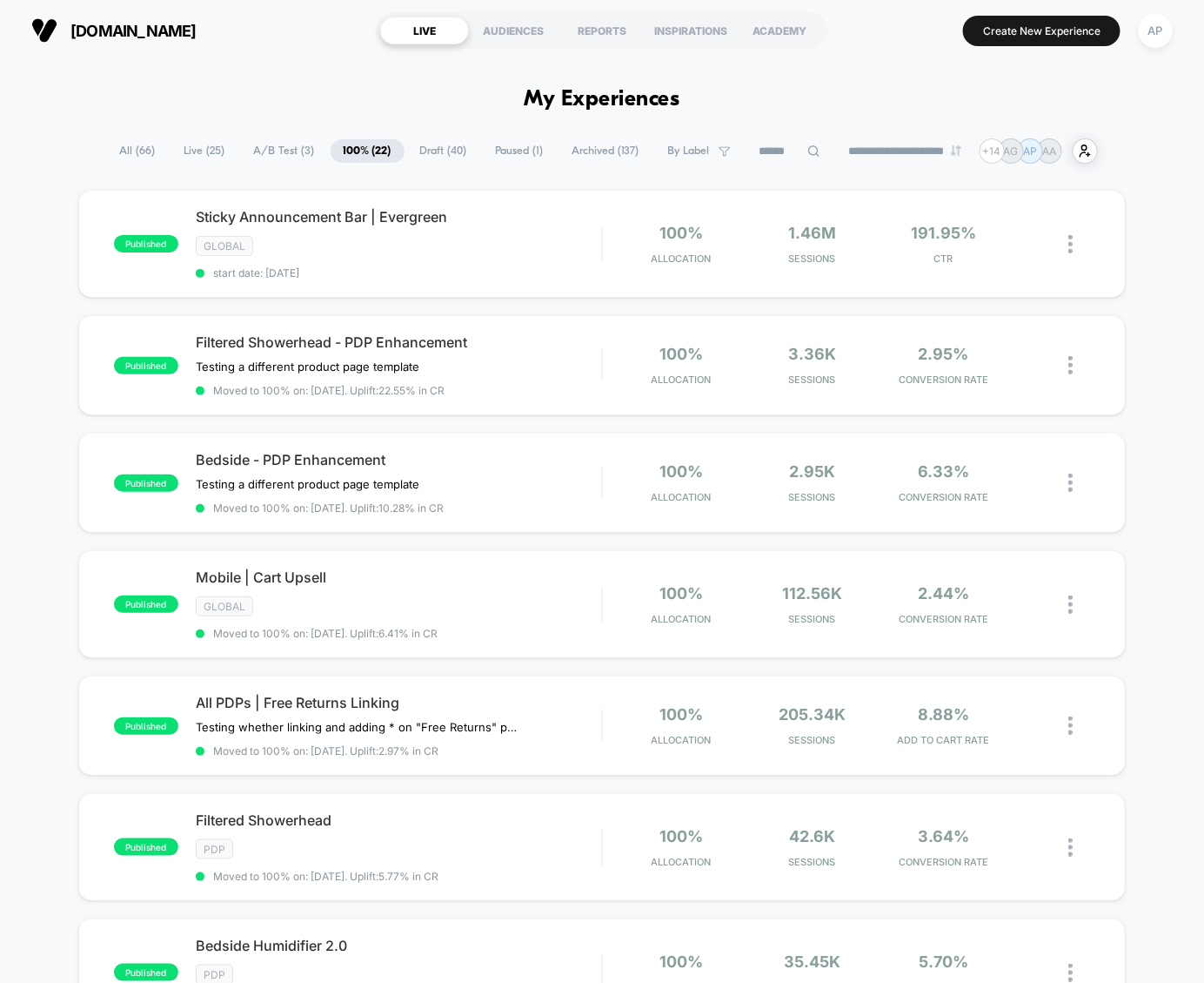
click at [275, 140] on span "A/B Test ( 3 )" at bounding box center [284, 150] width 87 height 23
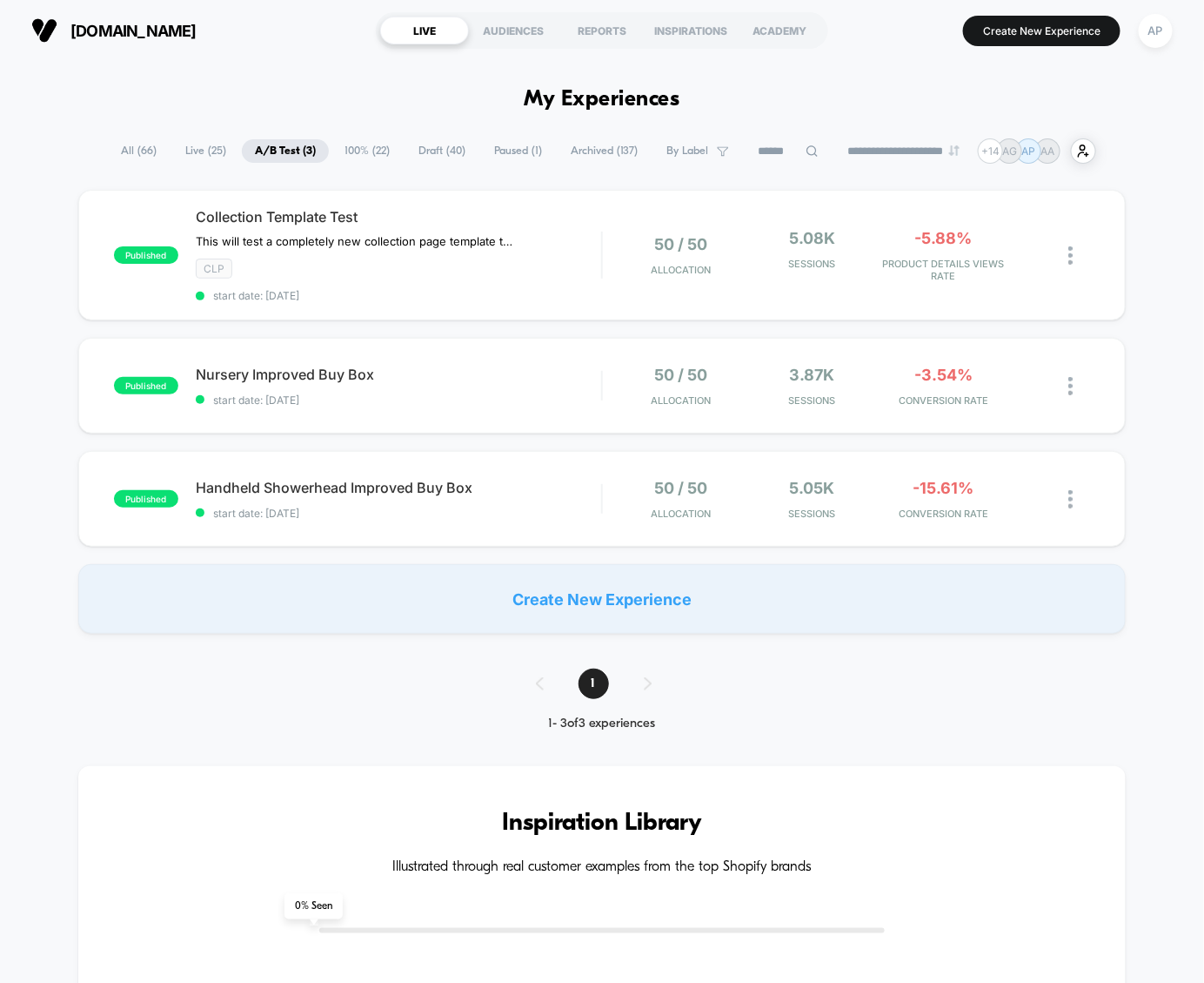
click at [196, 149] on span "Live ( 25 )" at bounding box center [206, 150] width 67 height 23
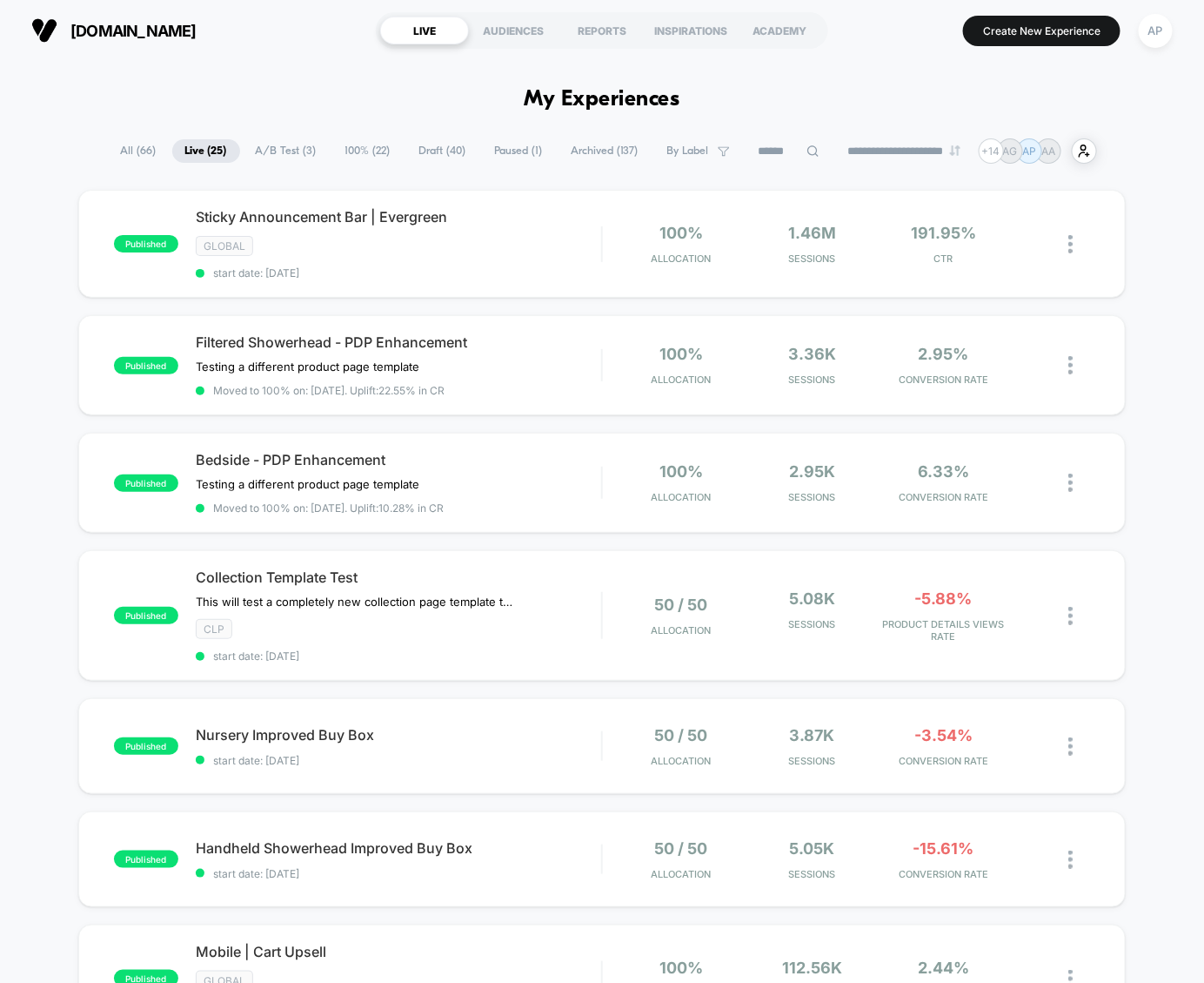
click at [130, 160] on span "All ( 66 )" at bounding box center [139, 150] width 62 height 23
click at [806, 149] on icon at bounding box center [813, 151] width 13 height 13
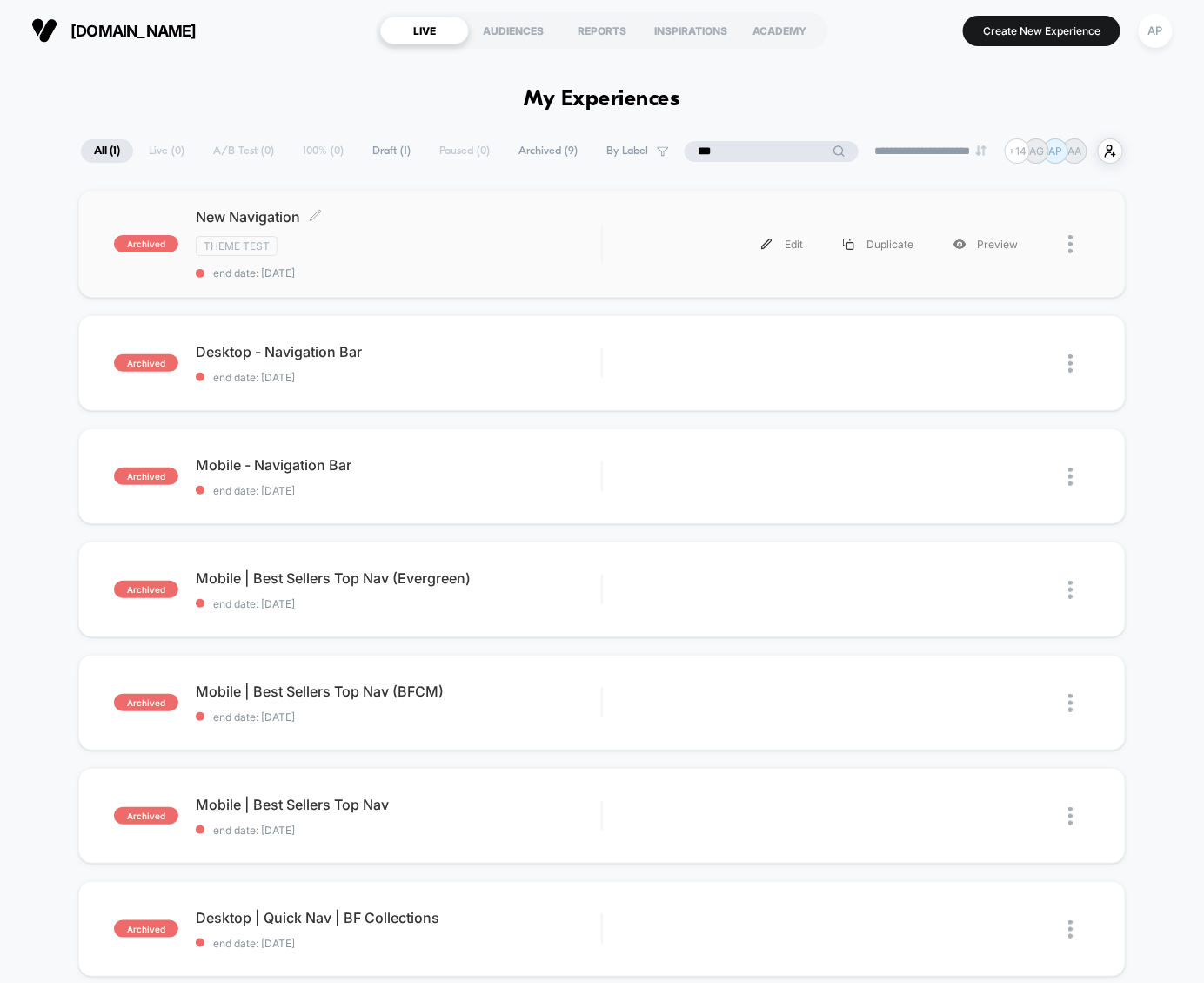
type input "***"
click at [420, 247] on div "Theme Test" at bounding box center [399, 245] width 405 height 20
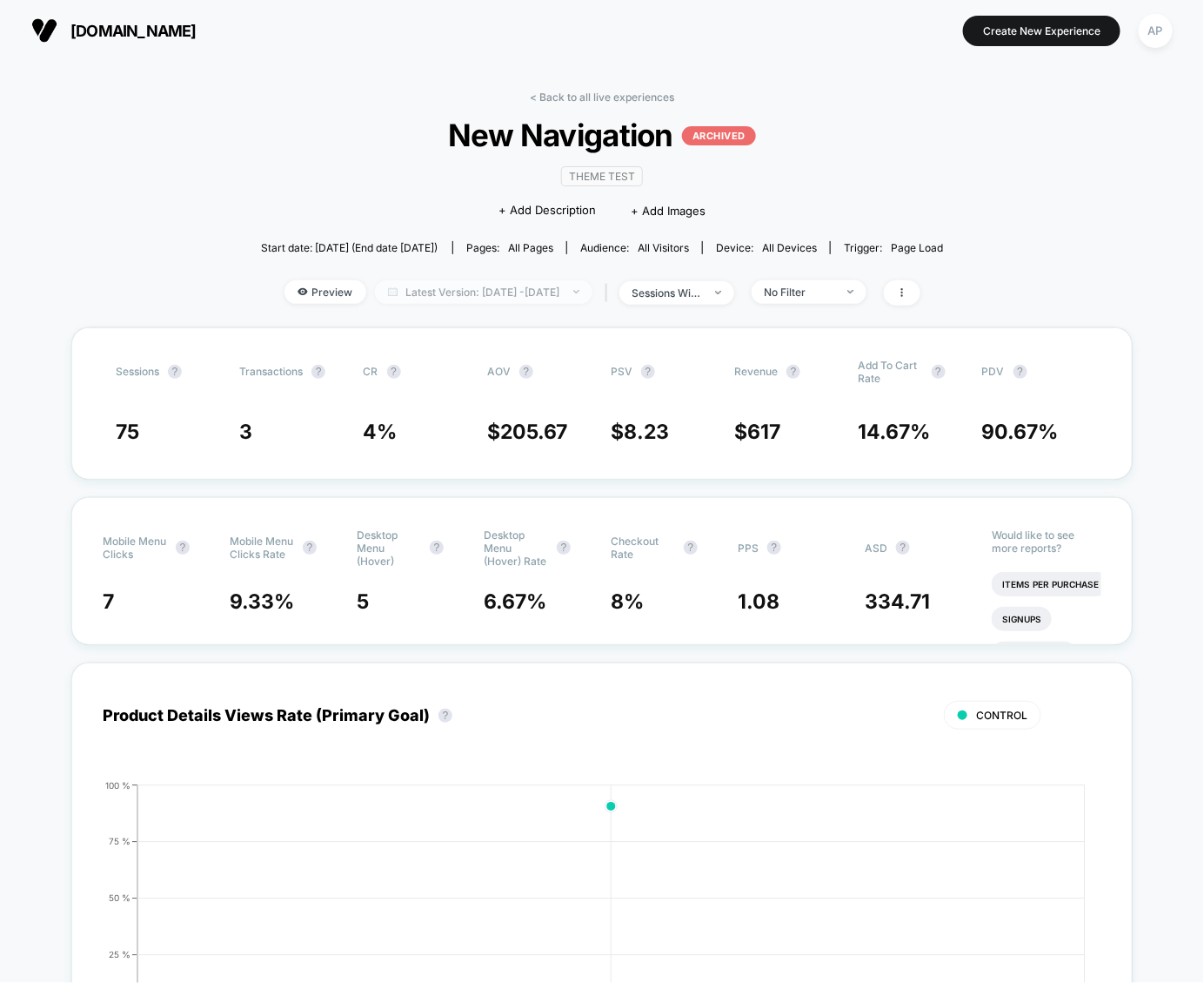
click at [435, 281] on span "Latest Version: [DATE] - [DATE]" at bounding box center [484, 292] width 218 height 23
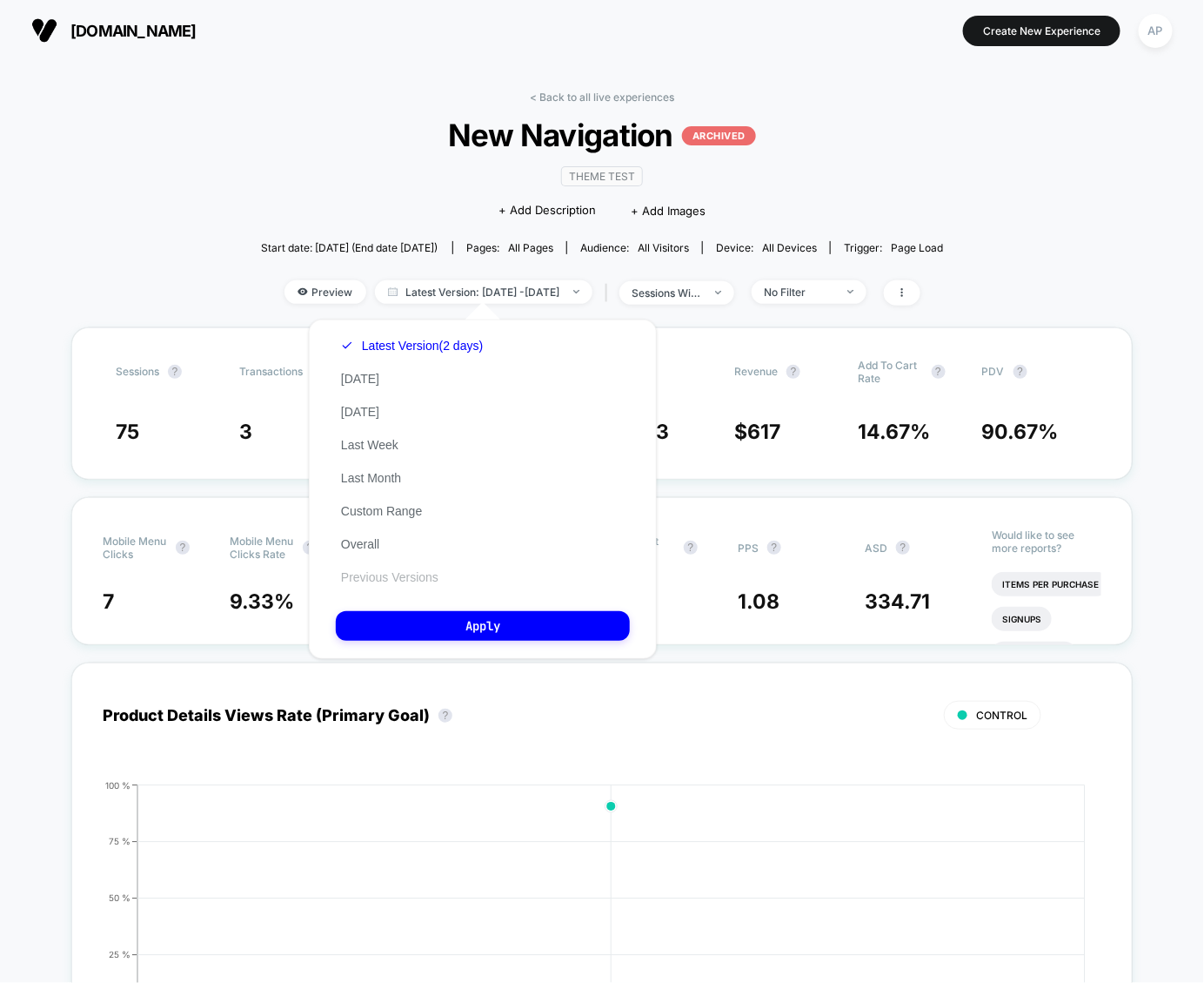
click at [406, 580] on button "Previous Versions" at bounding box center [389, 576] width 108 height 16
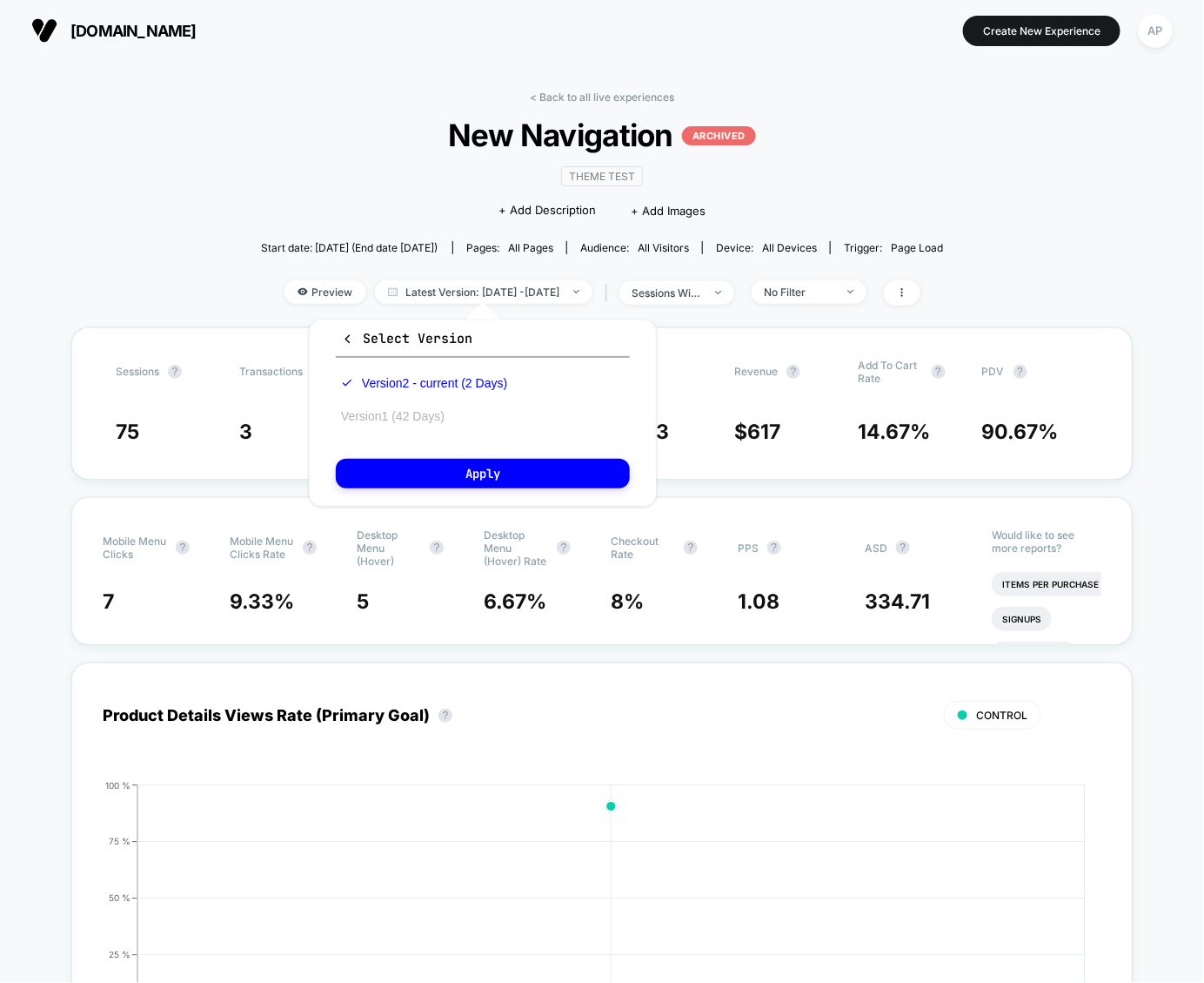
click at [423, 410] on button "Version 1 (42 Days)" at bounding box center [392, 416] width 114 height 16
click at [449, 480] on button "Apply" at bounding box center [482, 474] width 294 height 30
